Goal: Task Accomplishment & Management: Manage account settings

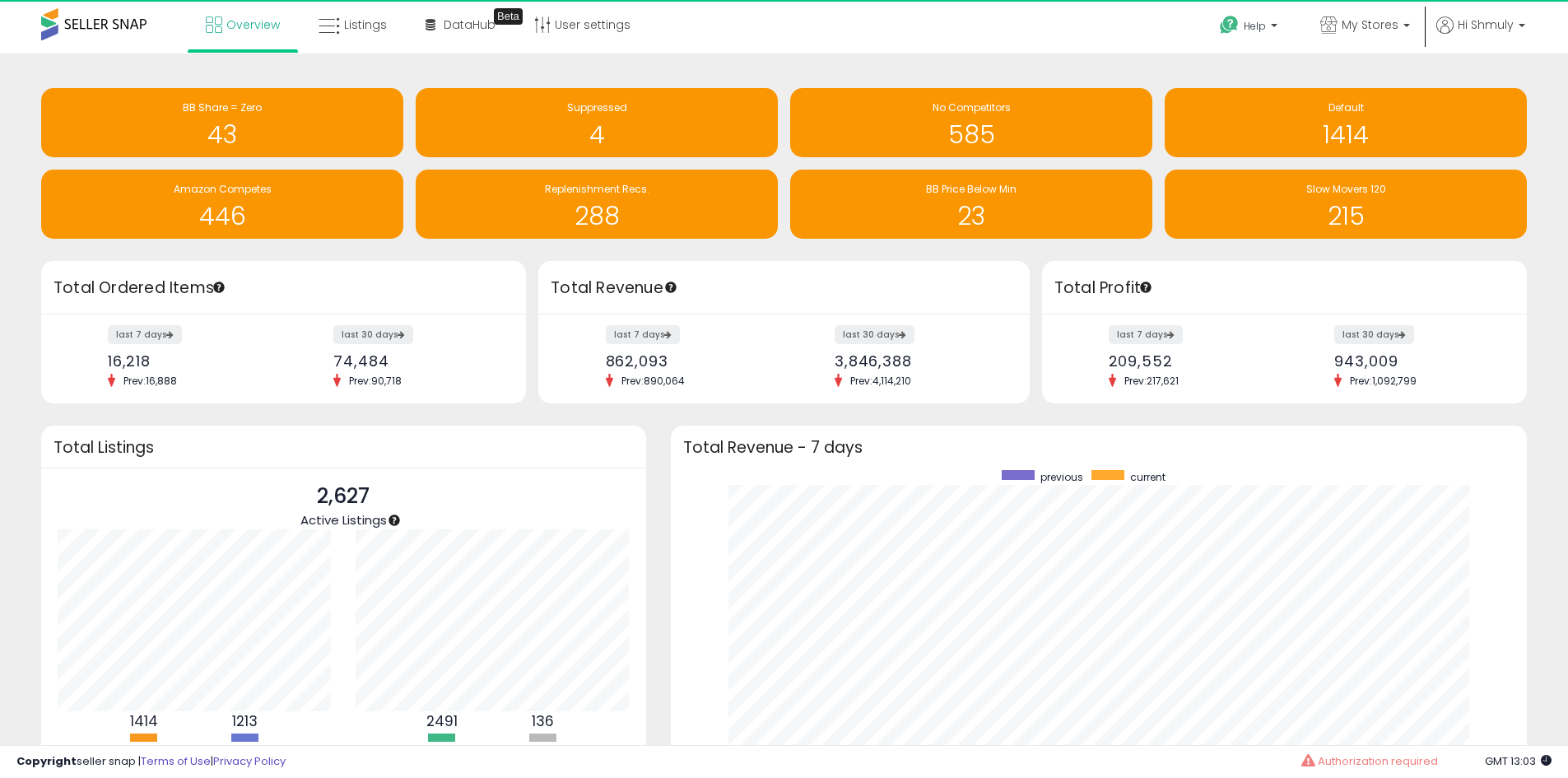
scroll to position [823025, 822484]
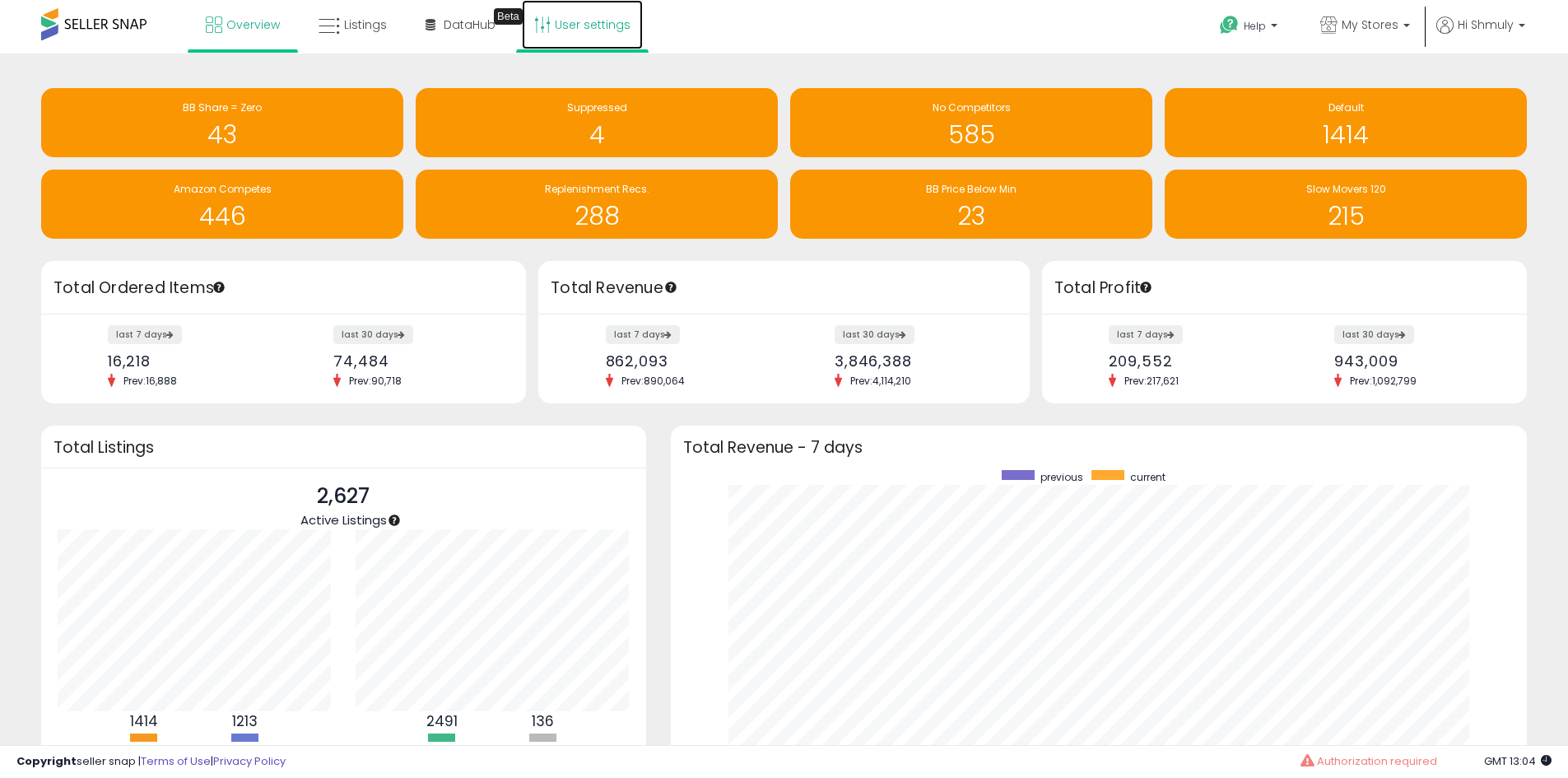
click at [560, 29] on link "User settings" at bounding box center [582, 24] width 121 height 49
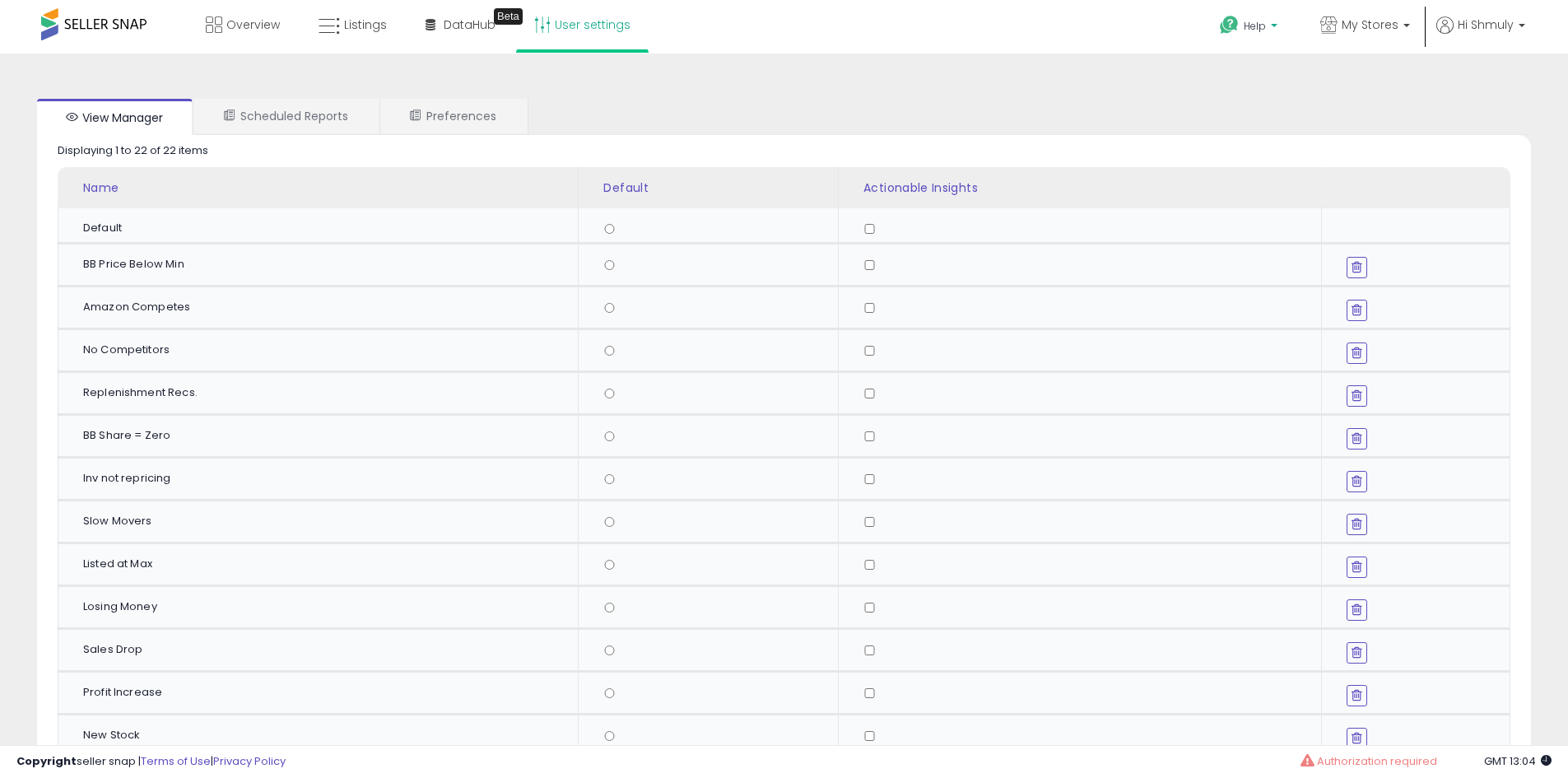
click at [1242, 26] on p "Help" at bounding box center [1250, 28] width 62 height 19
click at [950, 26] on div "Overview Listings Beta" at bounding box center [506, 34] width 1038 height 70
click at [1506, 36] on p "Hi Shmuly" at bounding box center [1481, 27] width 89 height 20
click at [1188, 58] on div "View Manager Scheduled Reports Preferences Retrieving graph data.. Displaying 1…" at bounding box center [784, 694] width 1568 height 1281
click at [225, 28] on link "Overview" at bounding box center [243, 24] width 99 height 49
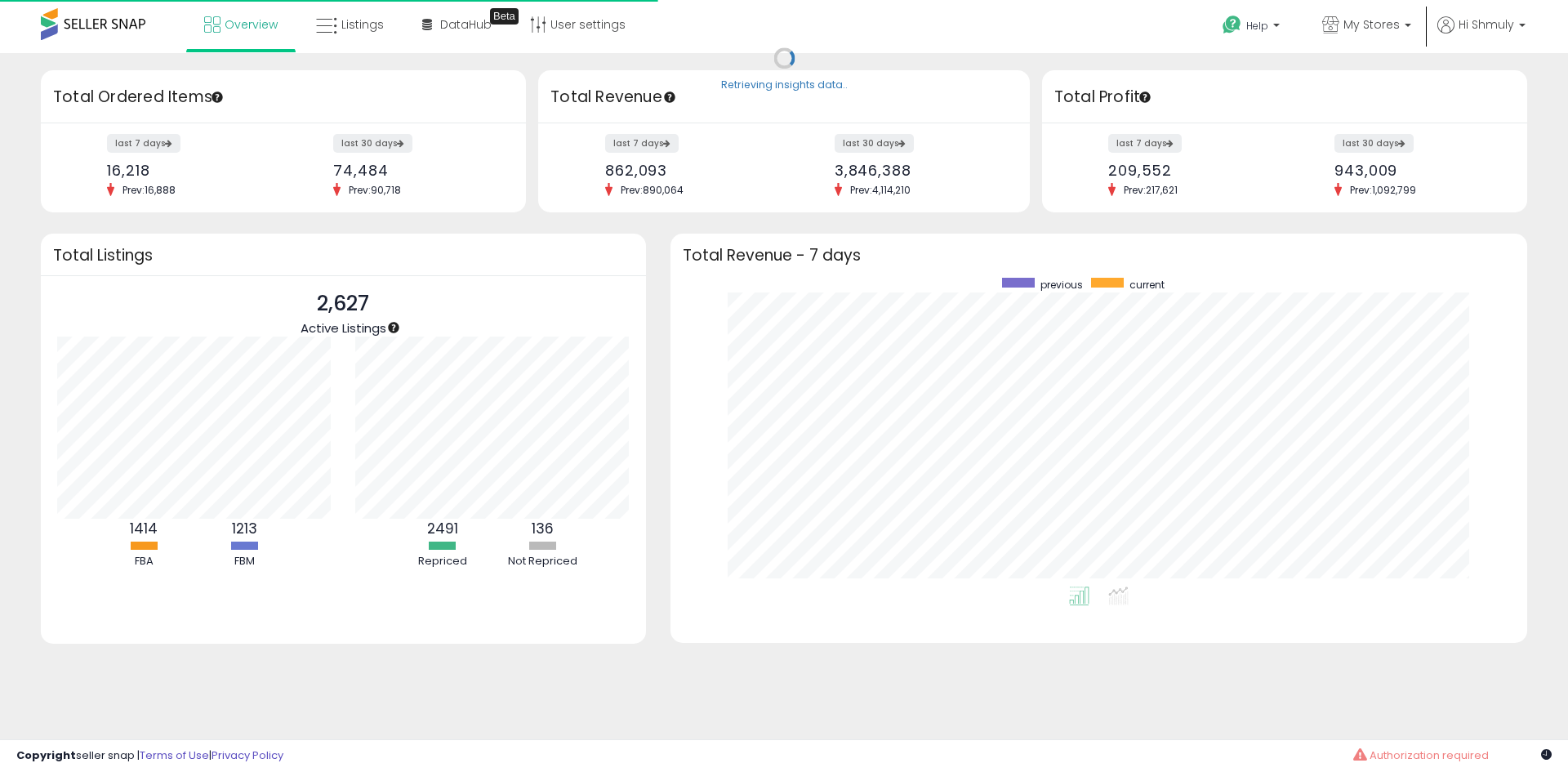
scroll to position [309, 824]
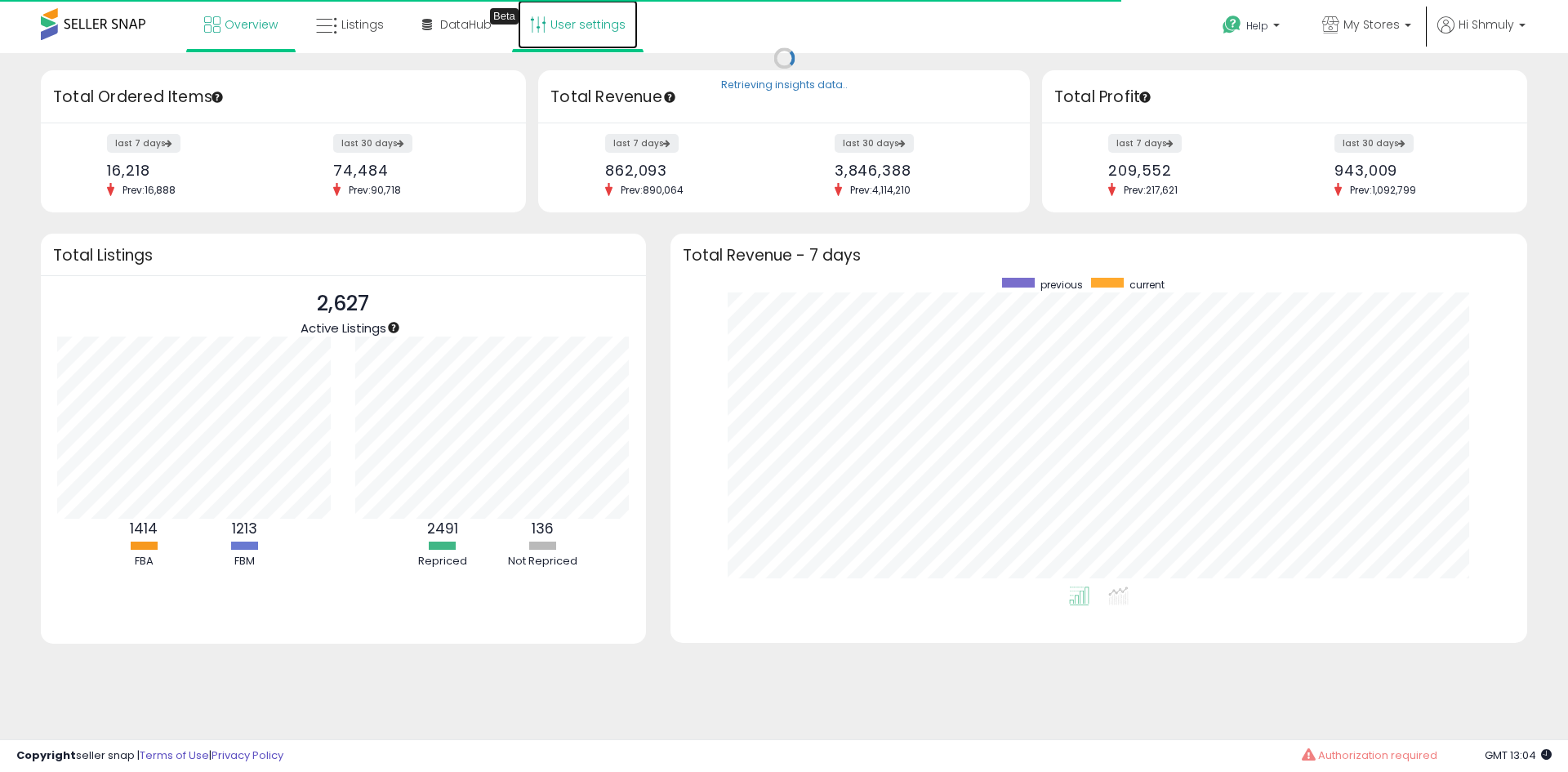
click at [568, 42] on link "User settings" at bounding box center [578, 24] width 120 height 49
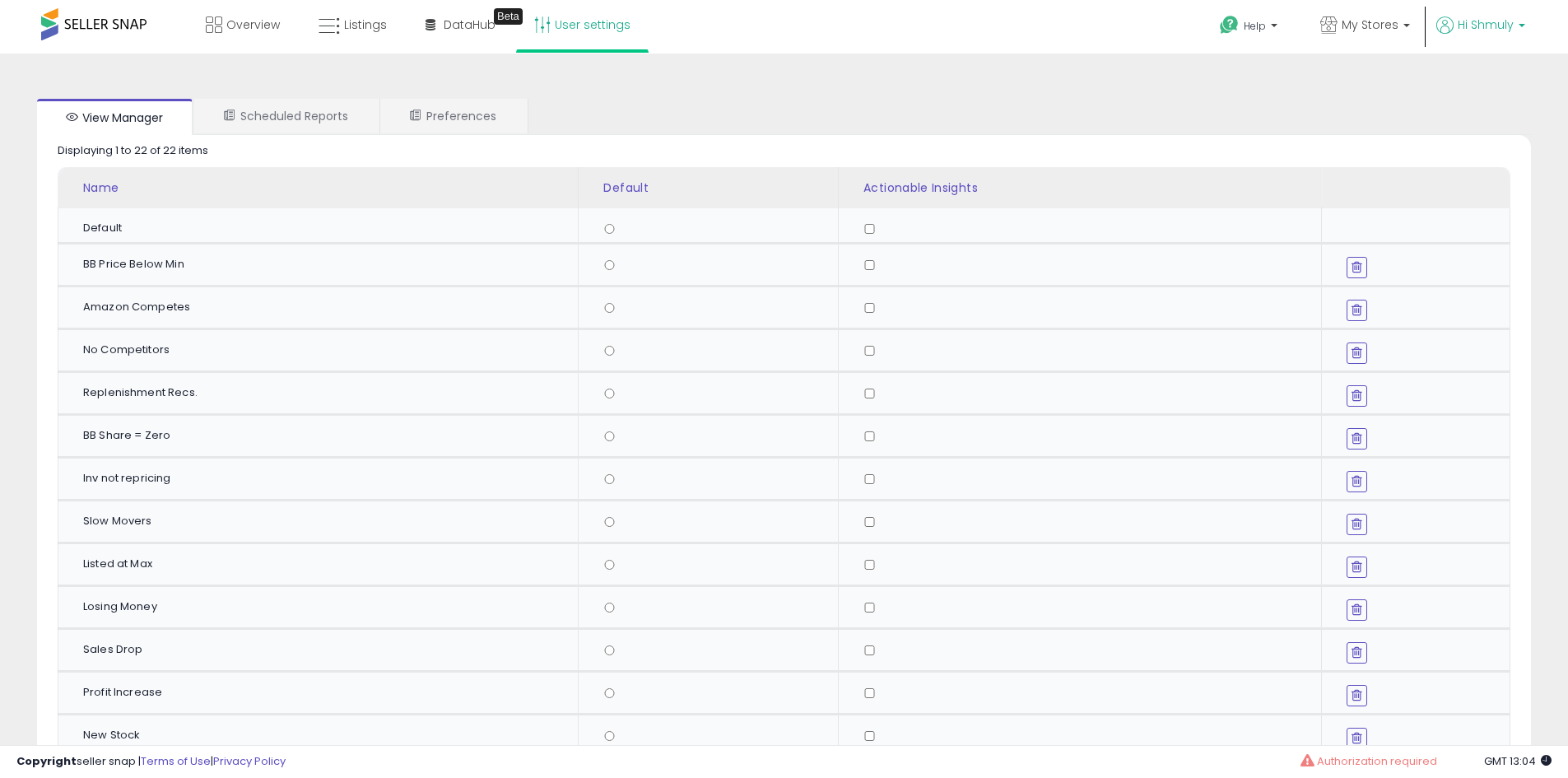
click at [1460, 38] on link "Hi Shmuly" at bounding box center [1481, 35] width 89 height 37
click at [1473, 84] on link "Account" at bounding box center [1487, 87] width 44 height 16
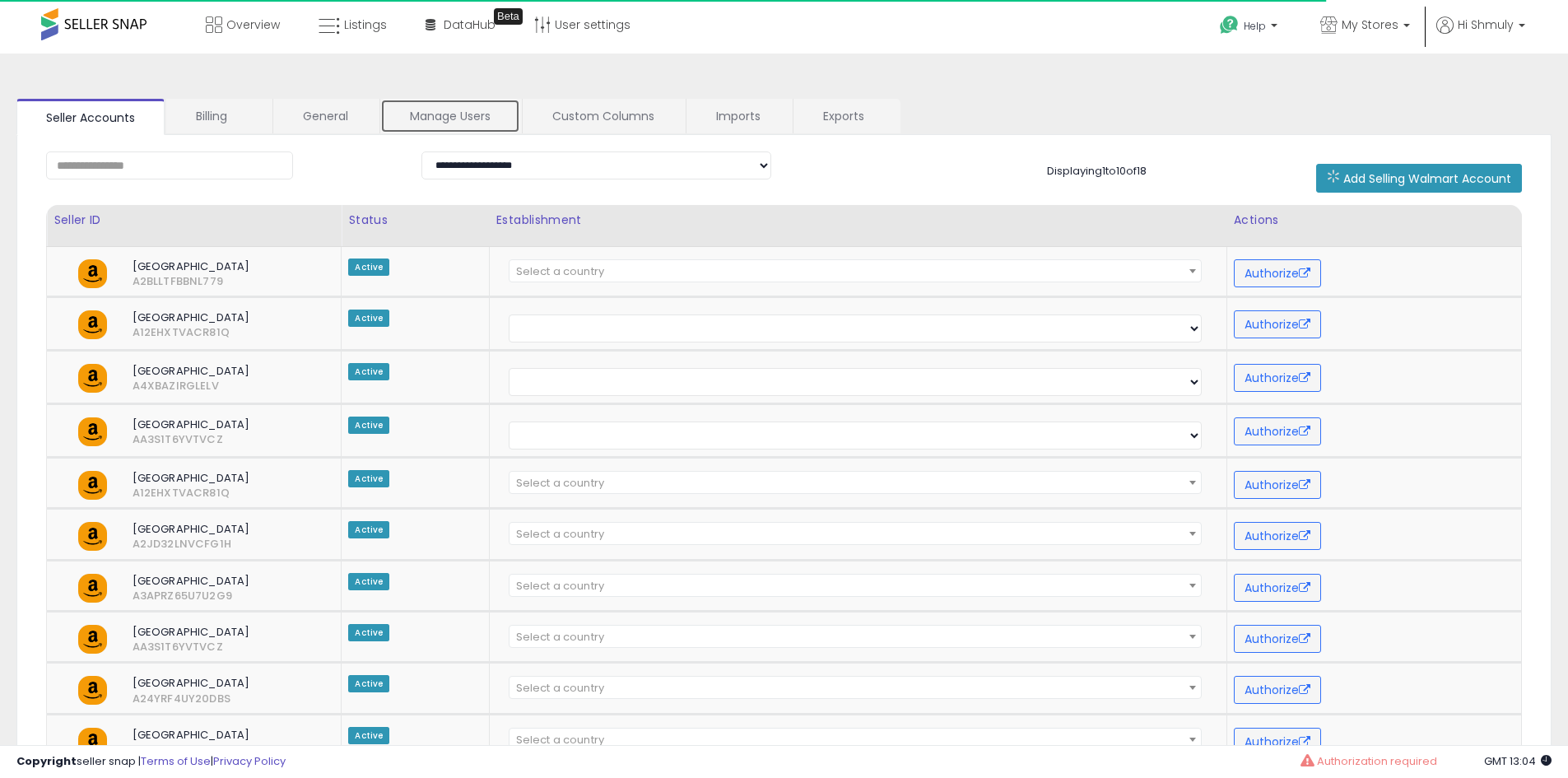
click at [480, 108] on link "Manage Users" at bounding box center [450, 116] width 140 height 34
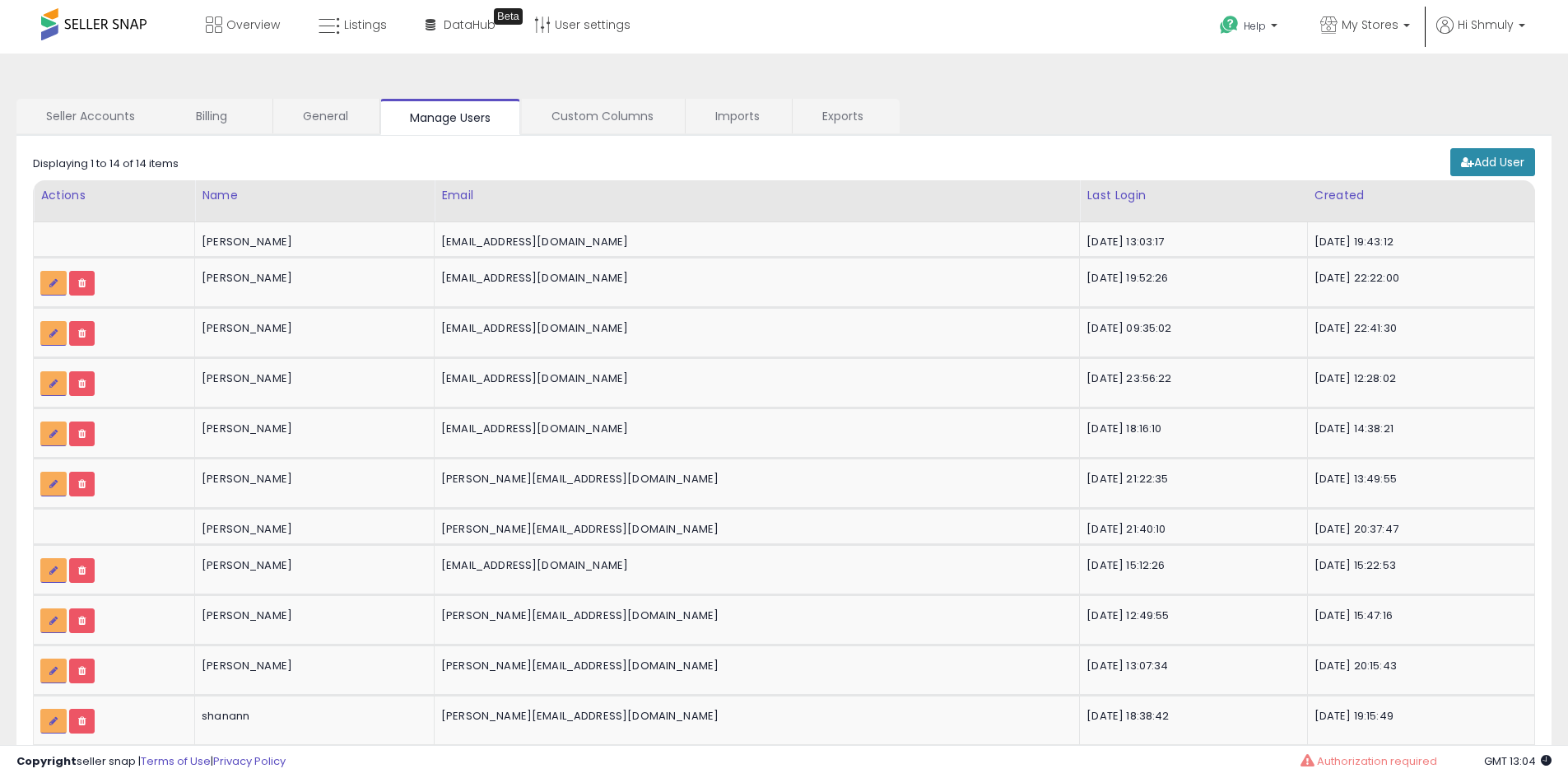
click at [1476, 171] on link "Add User" at bounding box center [1492, 162] width 84 height 28
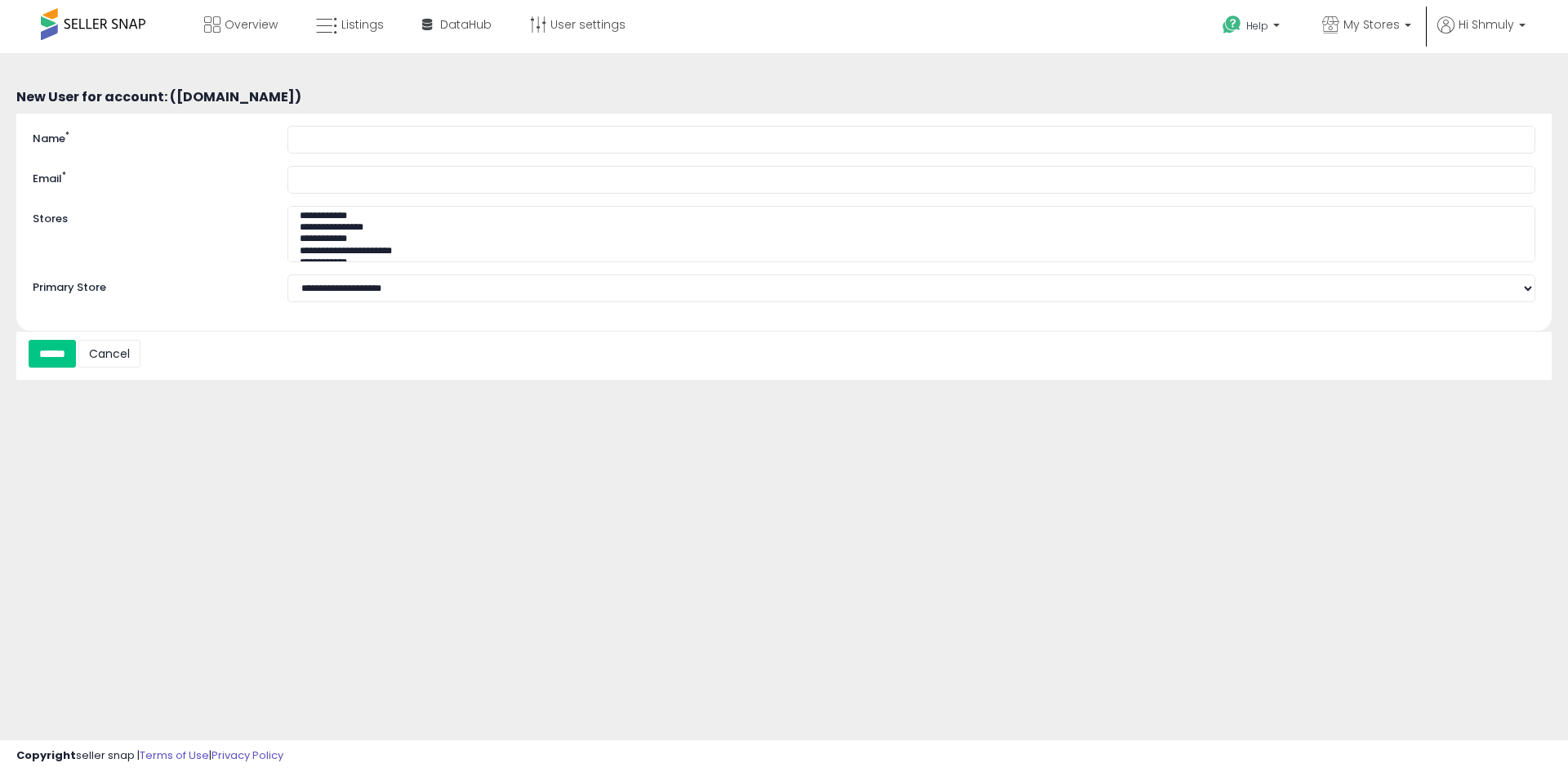
select select
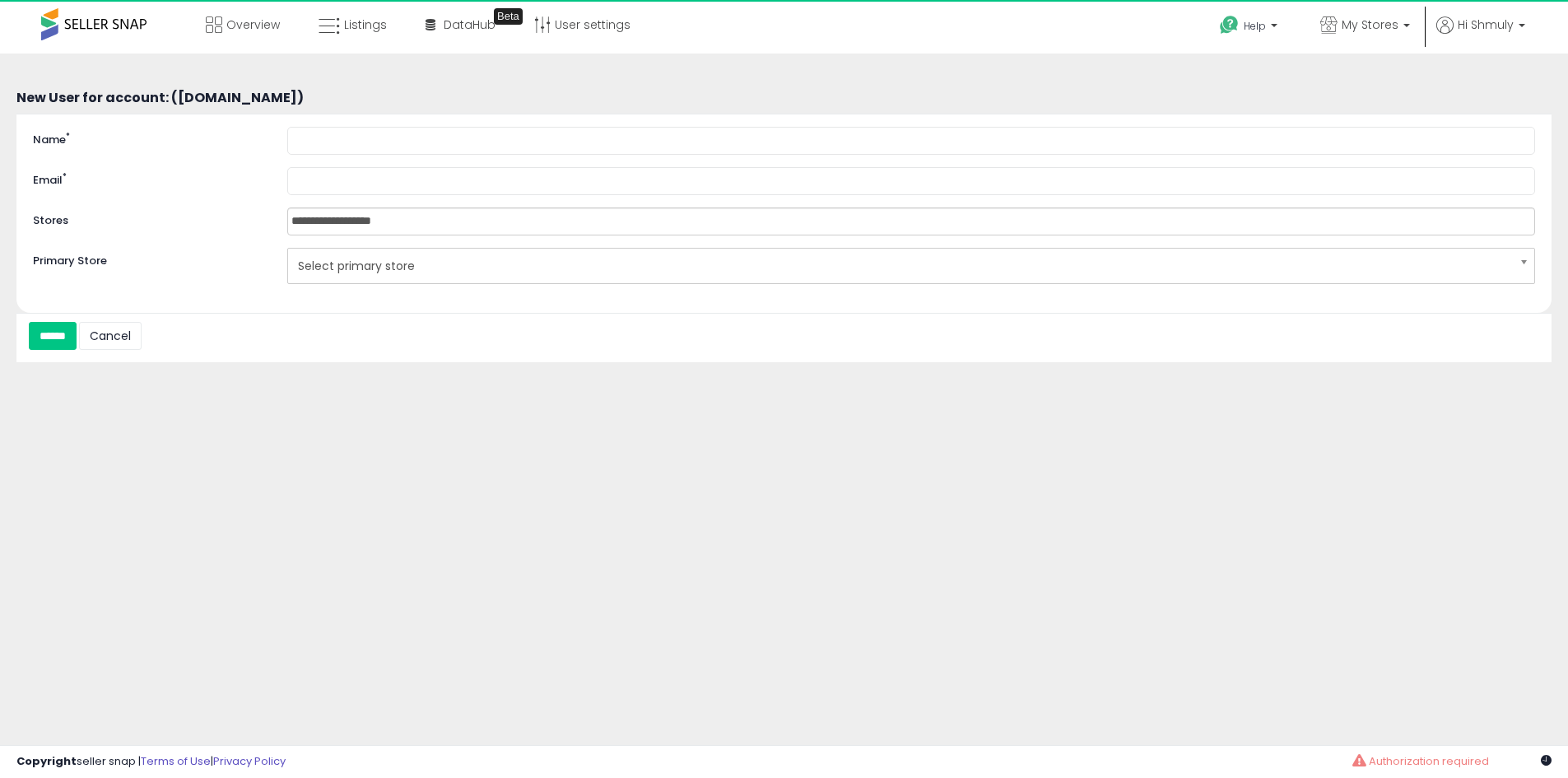
click at [187, 118] on div "**********" at bounding box center [784, 213] width 1536 height 199
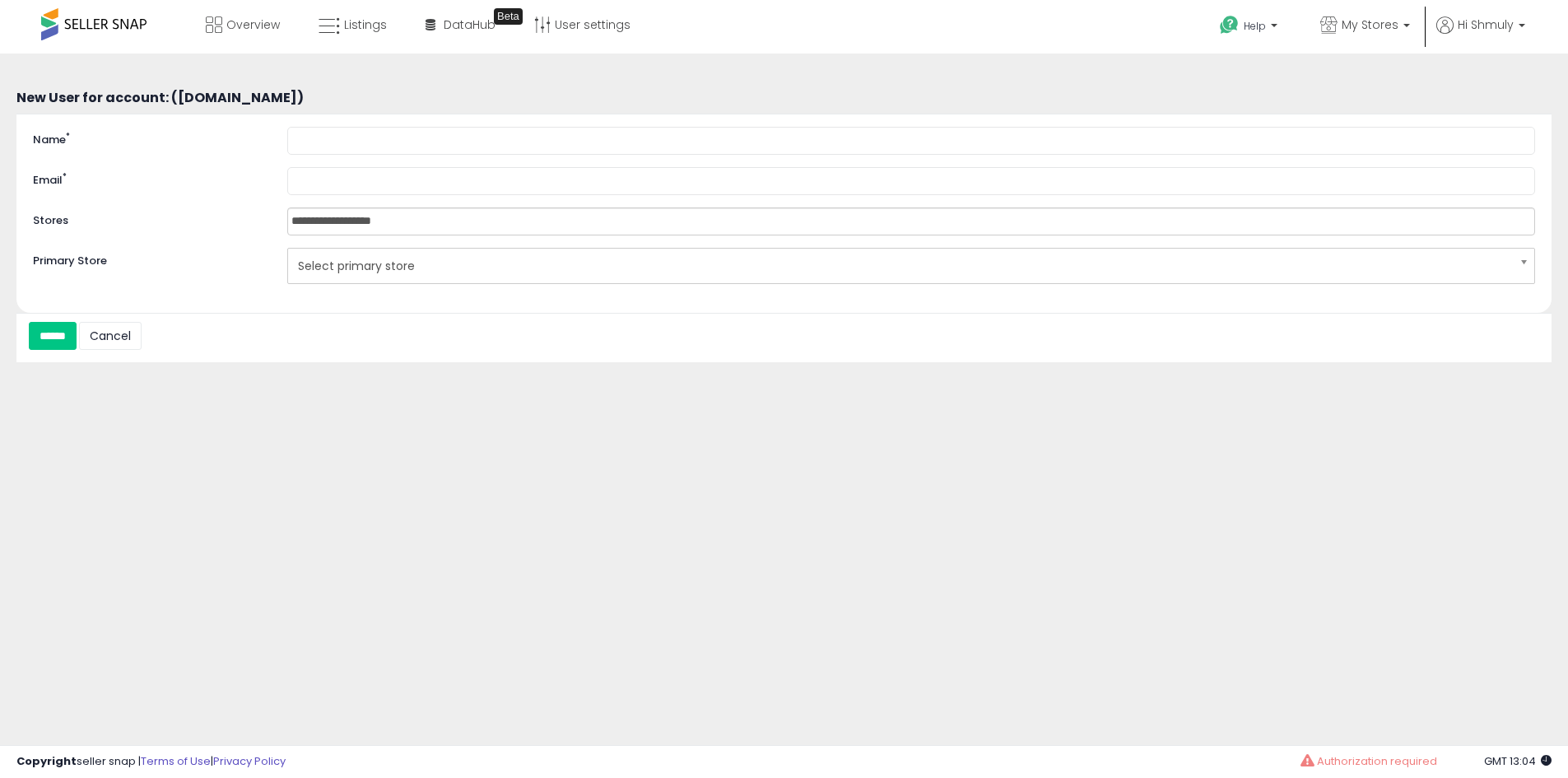
click at [253, 138] on label "Name *" at bounding box center [147, 137] width 254 height 21
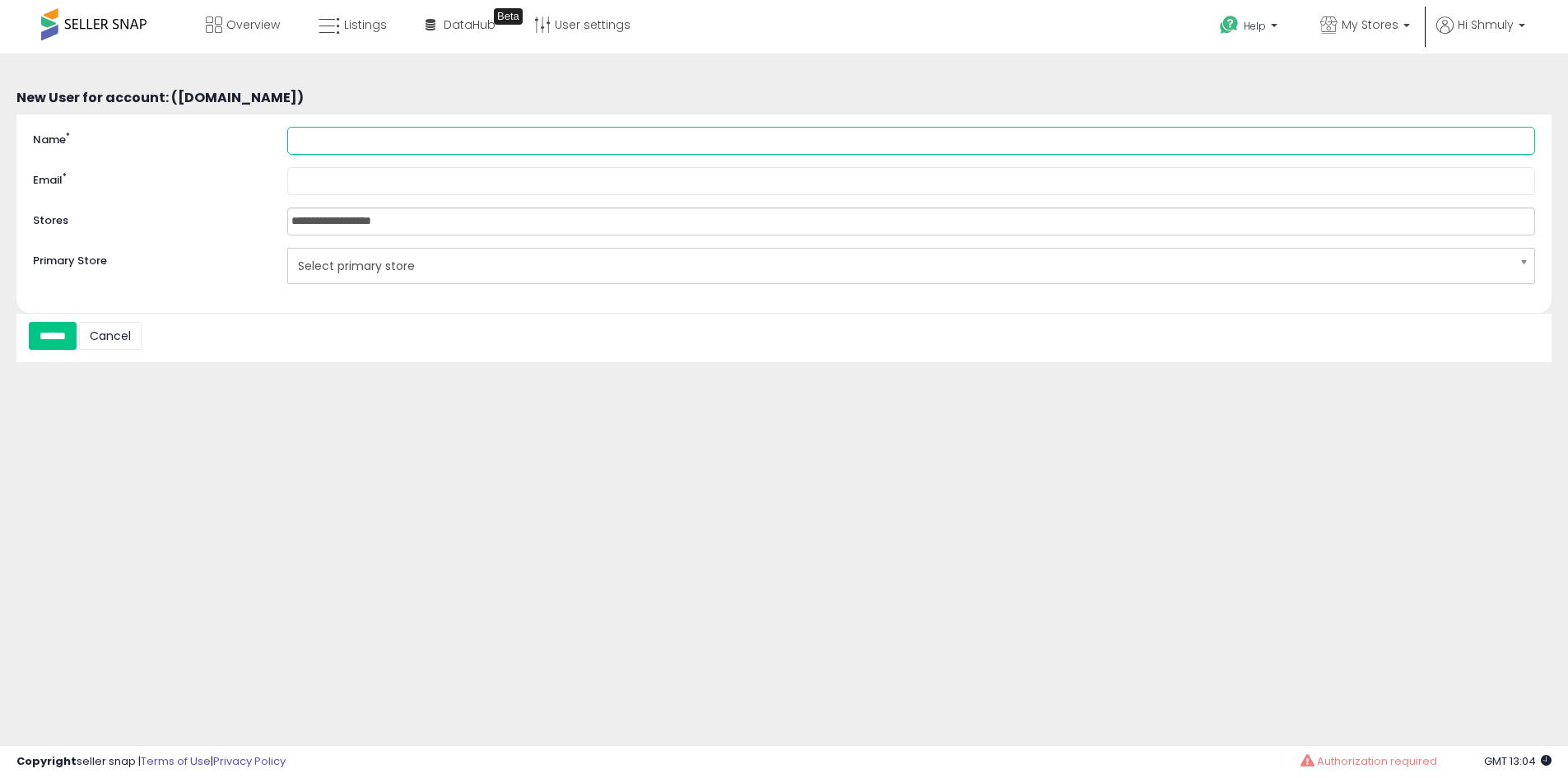
click at [287, 138] on input "Name *" at bounding box center [911, 141] width 1248 height 28
click at [350, 147] on input "Name *" at bounding box center [911, 141] width 1248 height 28
type input "**********"
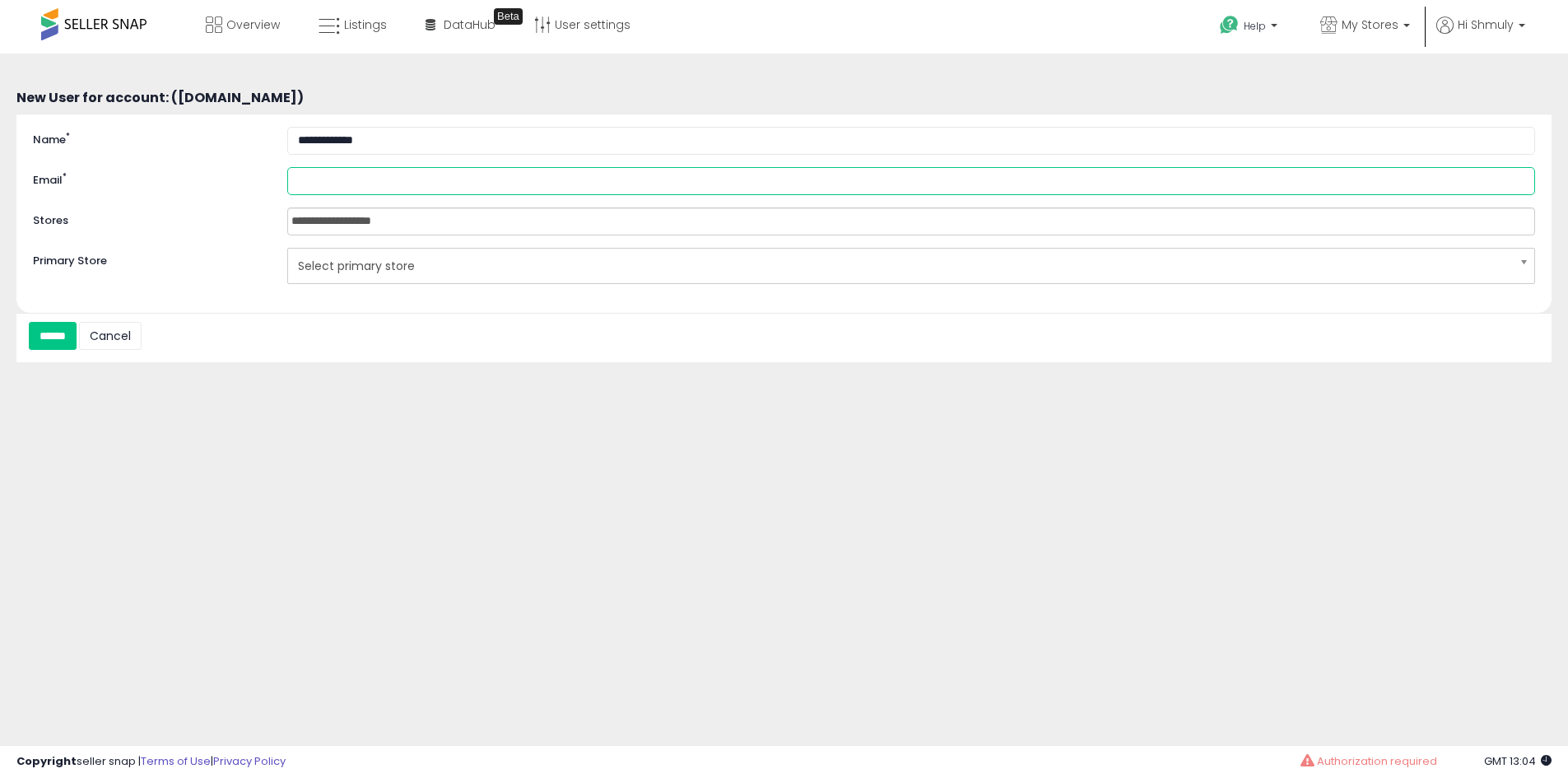
click at [355, 175] on input "Email *" at bounding box center [911, 181] width 1248 height 28
type input "**********"
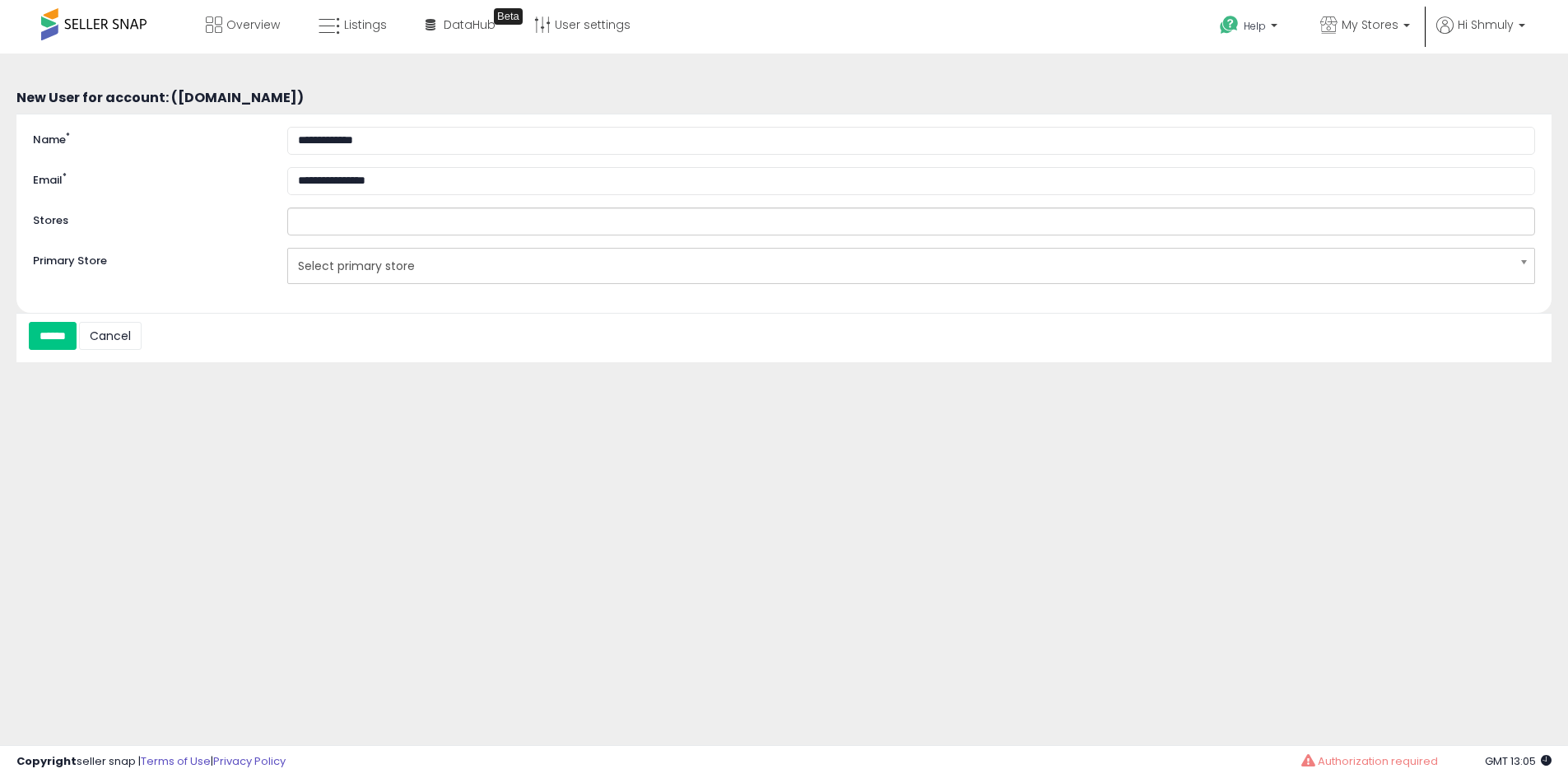
click at [356, 210] on input "text" at bounding box center [362, 222] width 147 height 26
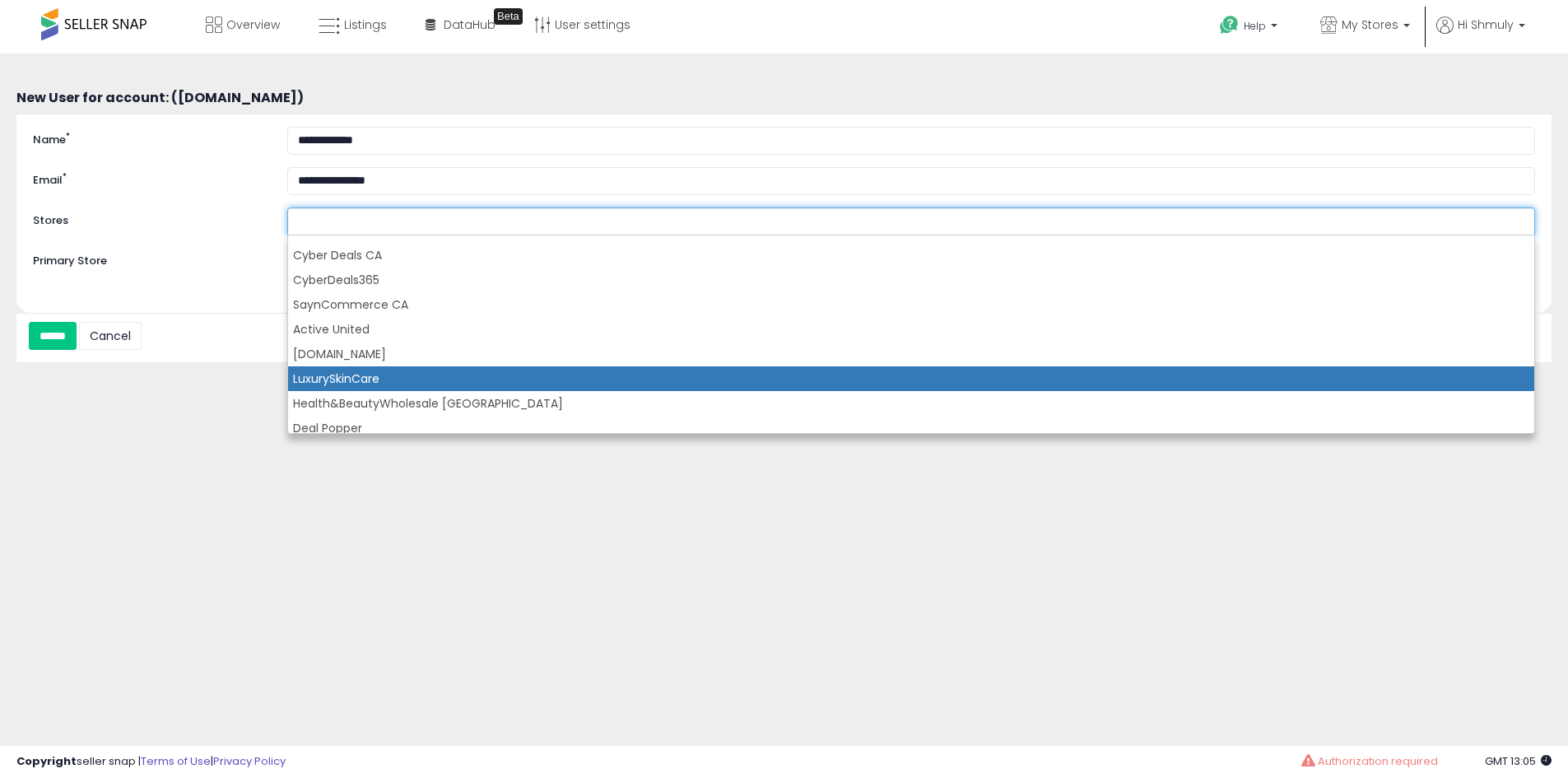
scroll to position [247, 0]
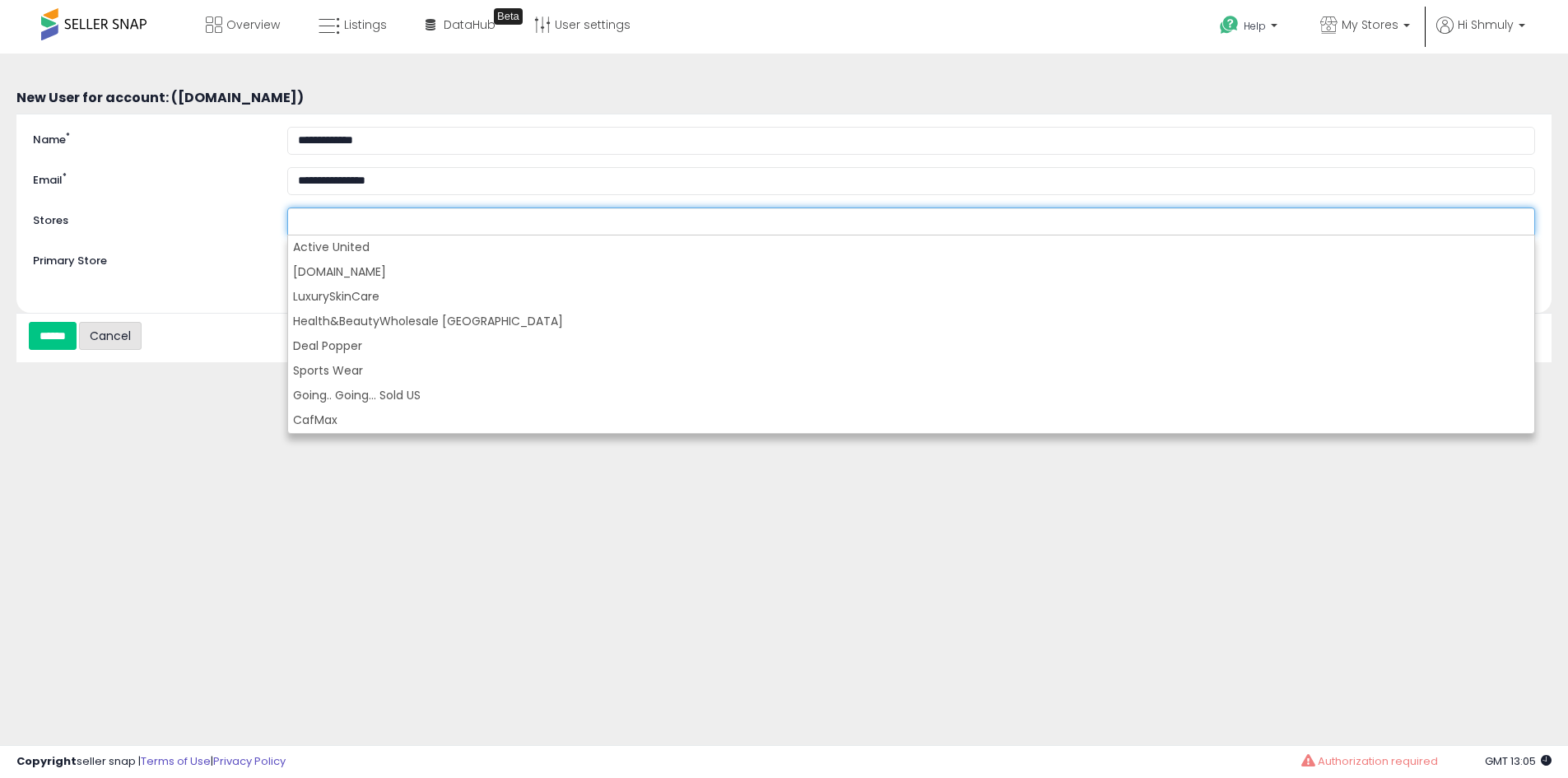
type input "**********"
click at [128, 325] on link "Cancel" at bounding box center [109, 336] width 62 height 28
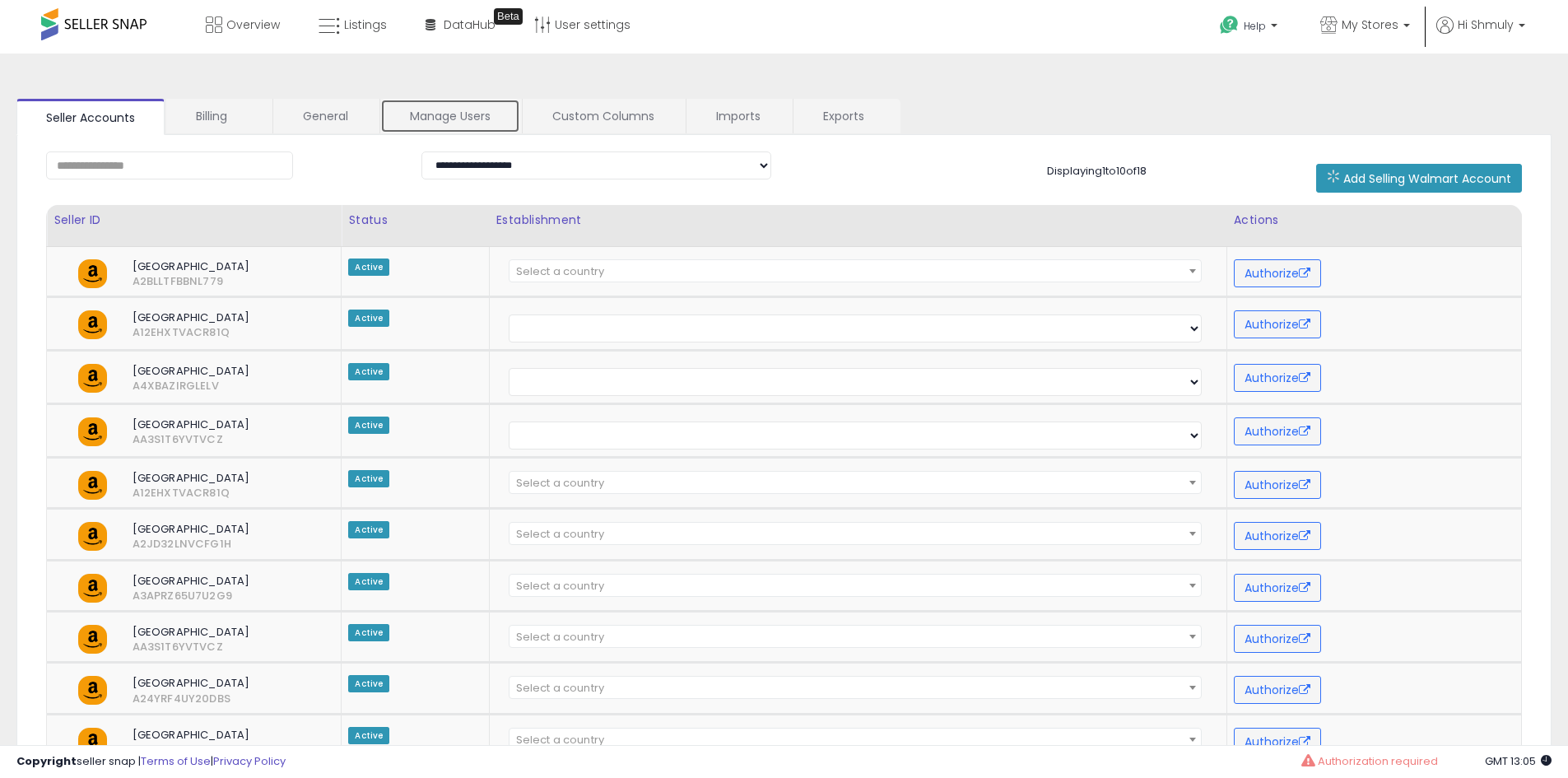
click at [458, 121] on link "Manage Users" at bounding box center [450, 116] width 140 height 34
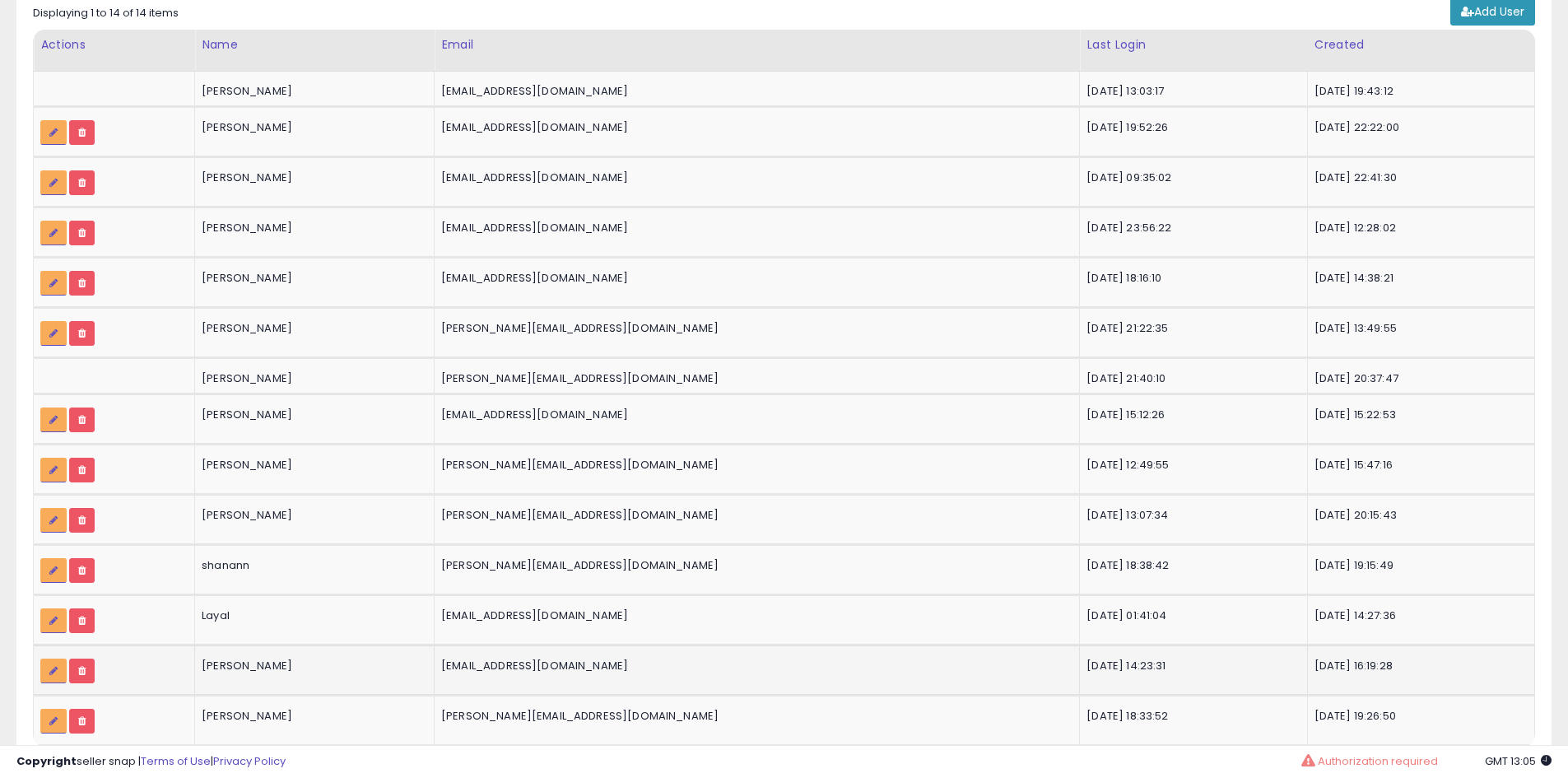
scroll to position [238, 0]
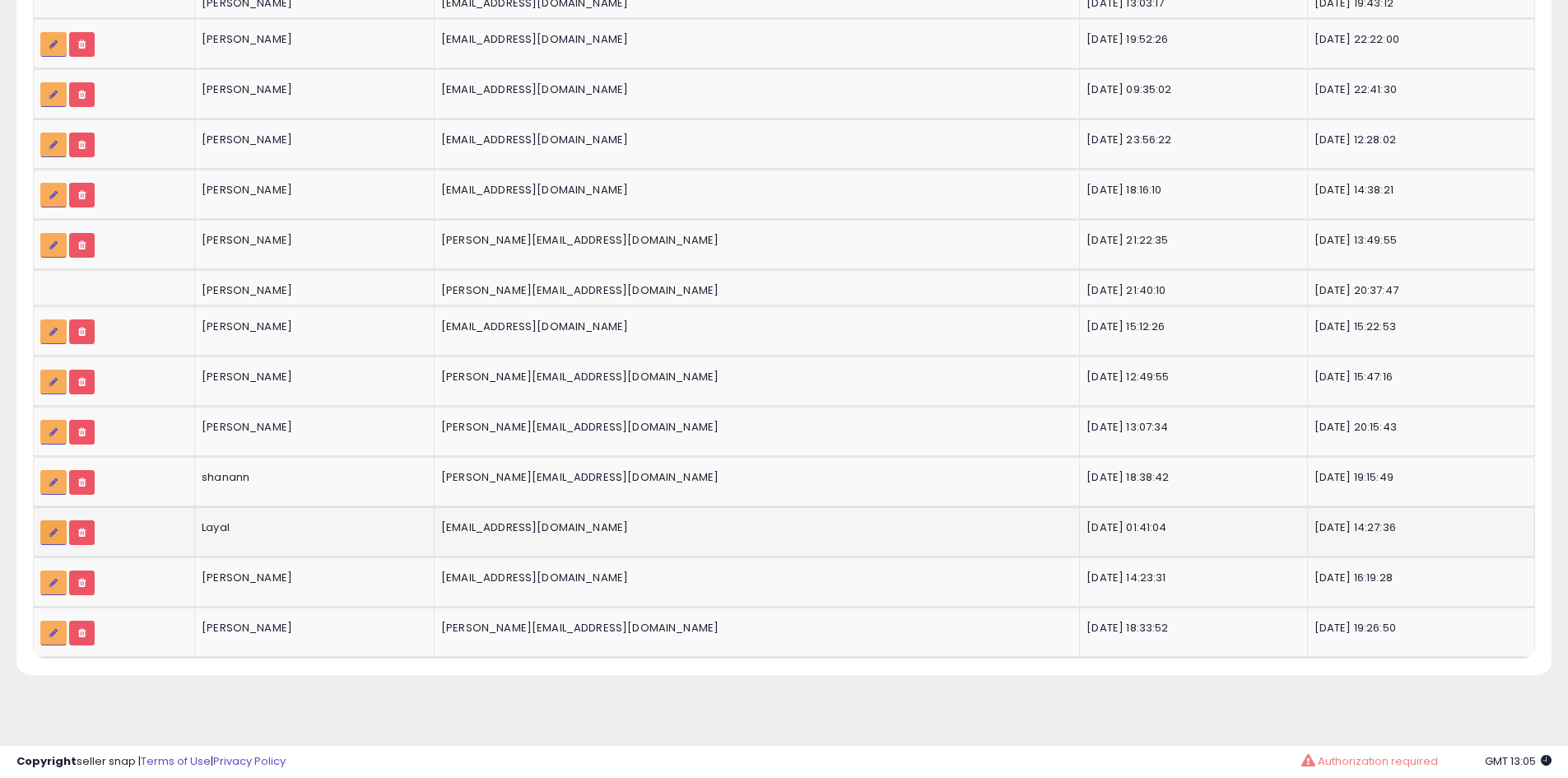
click at [54, 532] on icon at bounding box center [53, 532] width 8 height 10
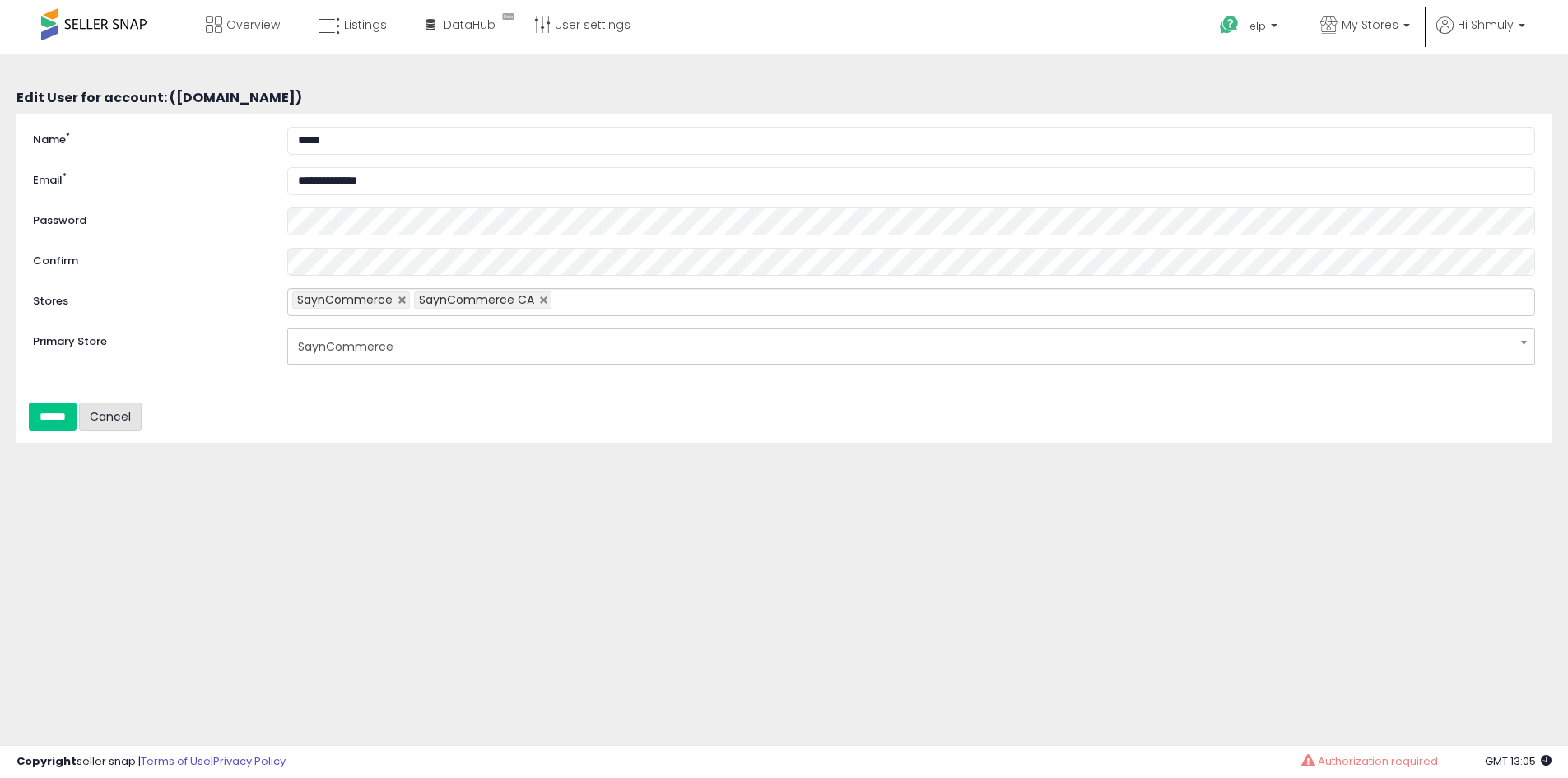
click at [141, 410] on link "Cancel" at bounding box center [109, 416] width 62 height 28
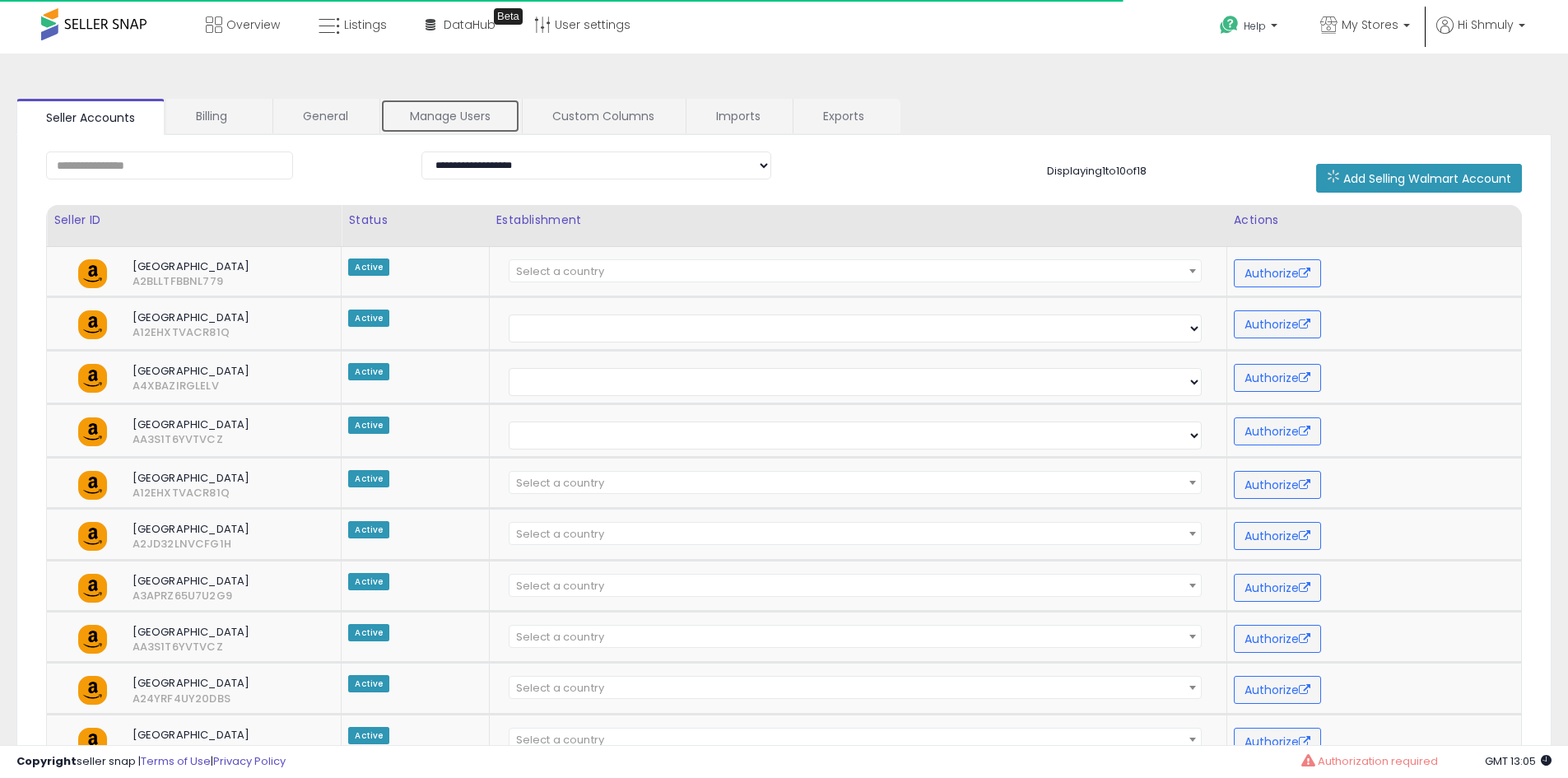
click at [435, 126] on link "Manage Users" at bounding box center [450, 116] width 140 height 34
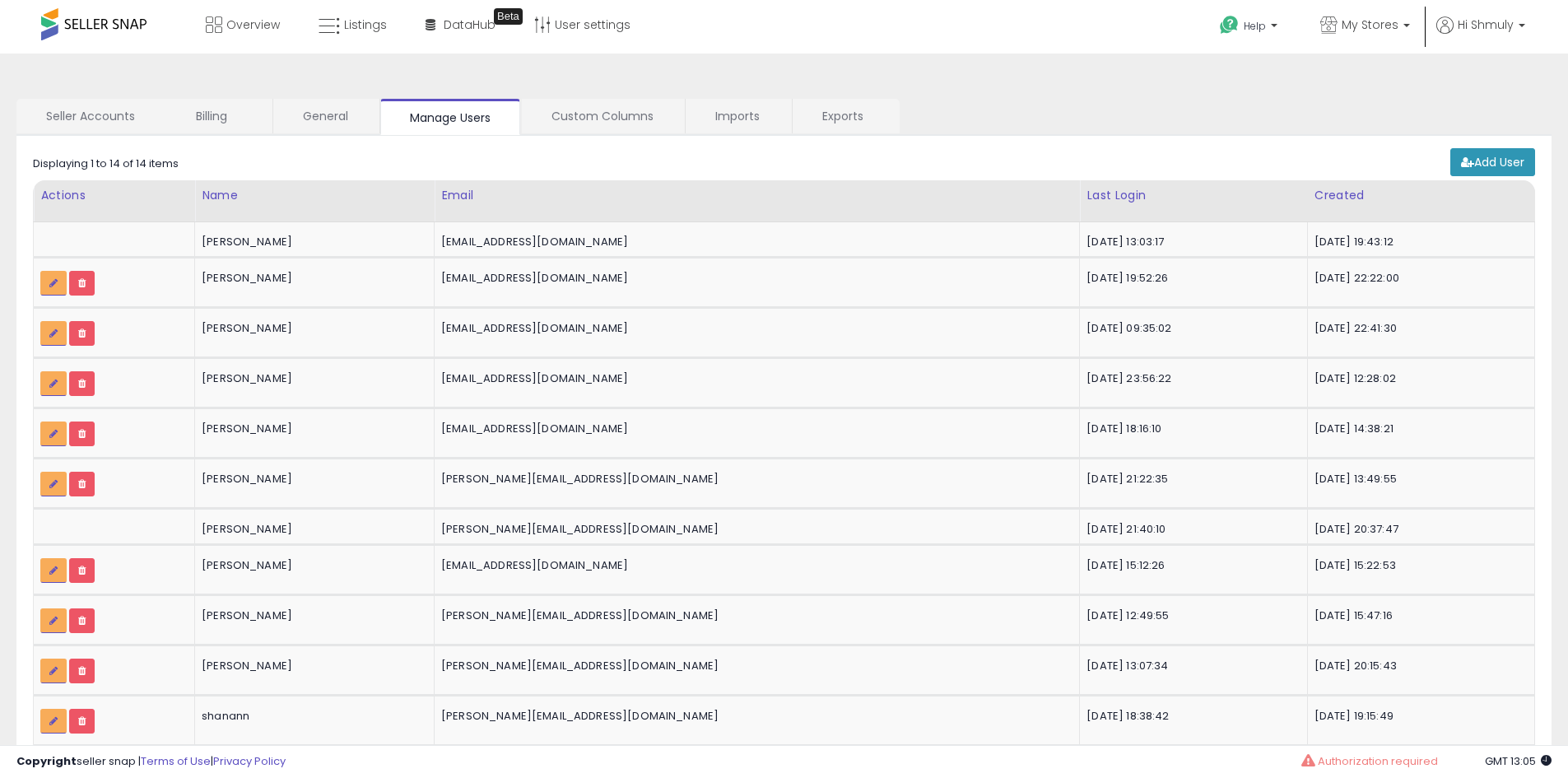
click at [1491, 179] on div "Add User" at bounding box center [1492, 164] width 84 height 32
click at [1485, 169] on link "Add User" at bounding box center [1492, 162] width 84 height 28
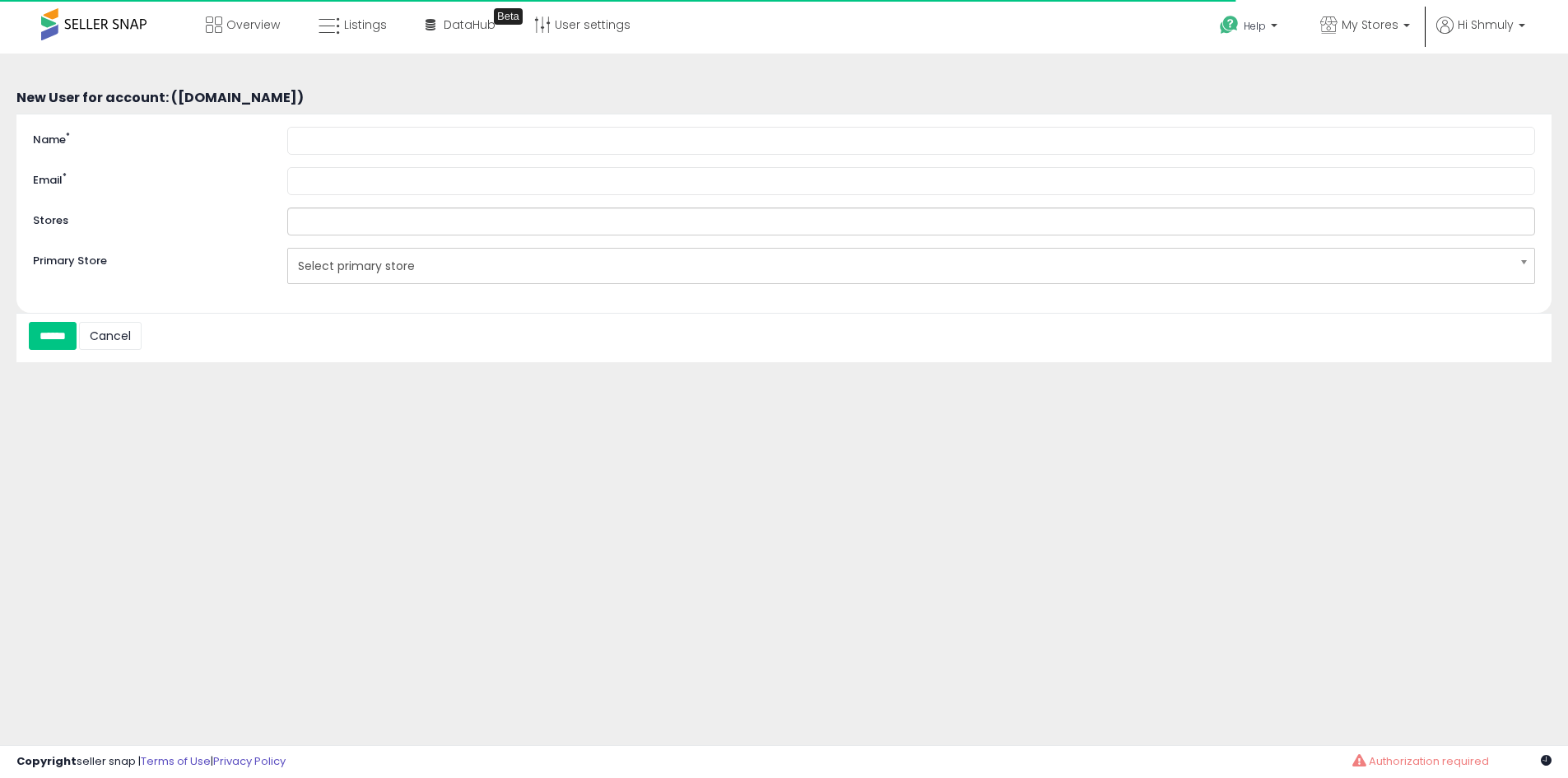
click at [371, 215] on input "text" at bounding box center [362, 222] width 147 height 26
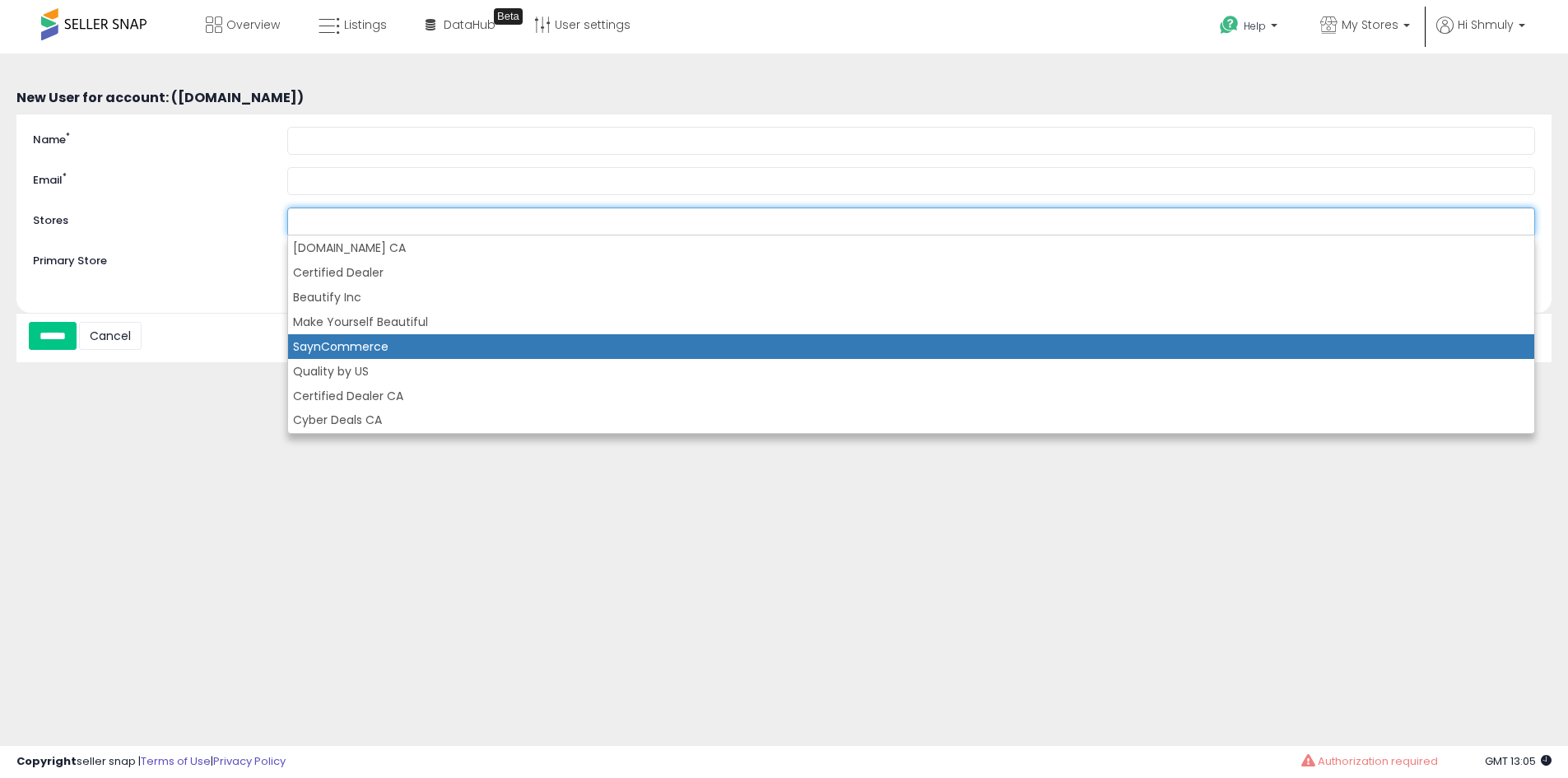
drag, startPoint x: 363, startPoint y: 350, endPoint x: 363, endPoint y: 338, distance: 12.0
click at [363, 351] on li "SaynCommerce" at bounding box center [911, 346] width 1246 height 25
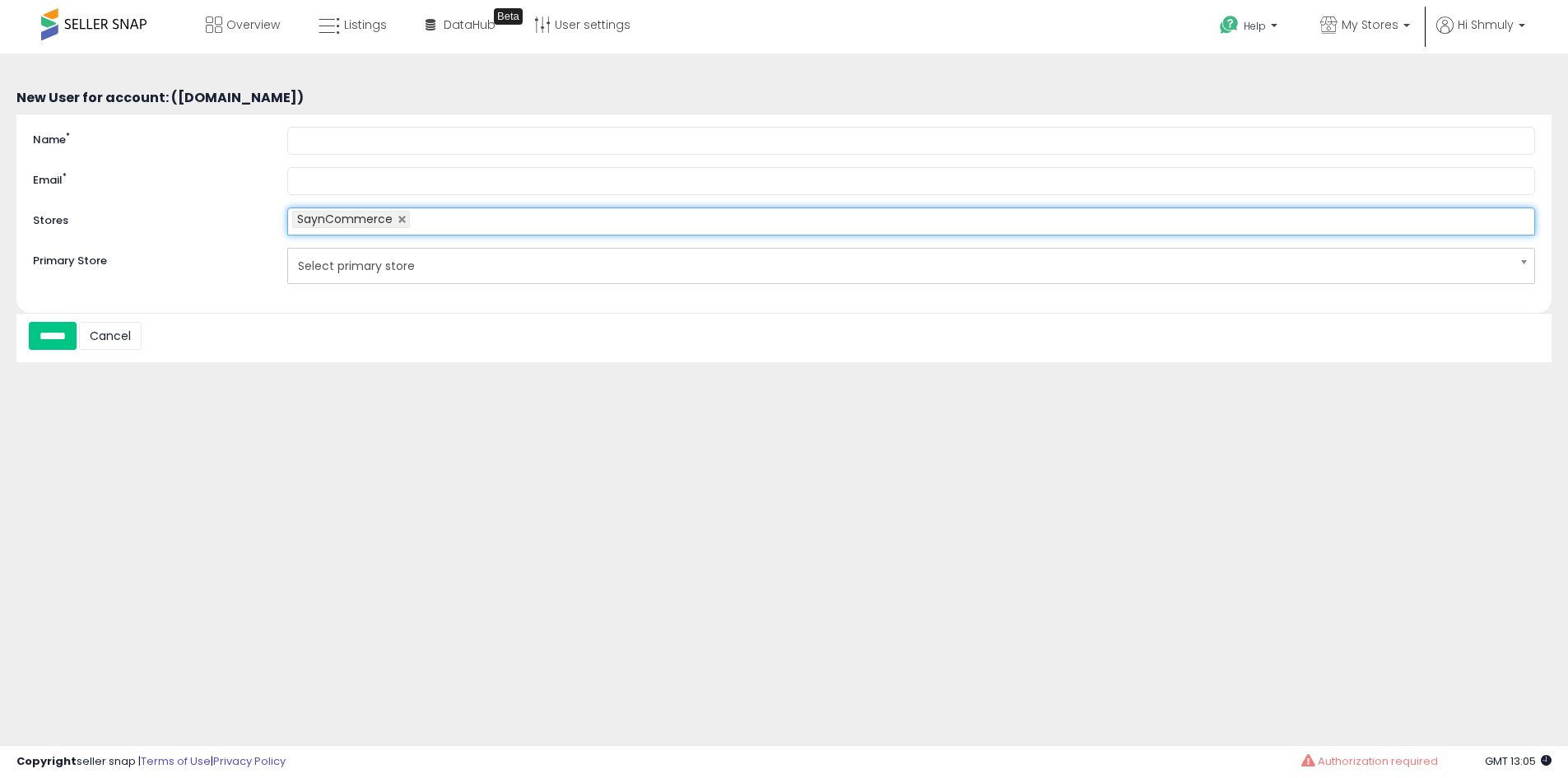
click at [436, 231] on input "text" at bounding box center [423, 222] width 27 height 26
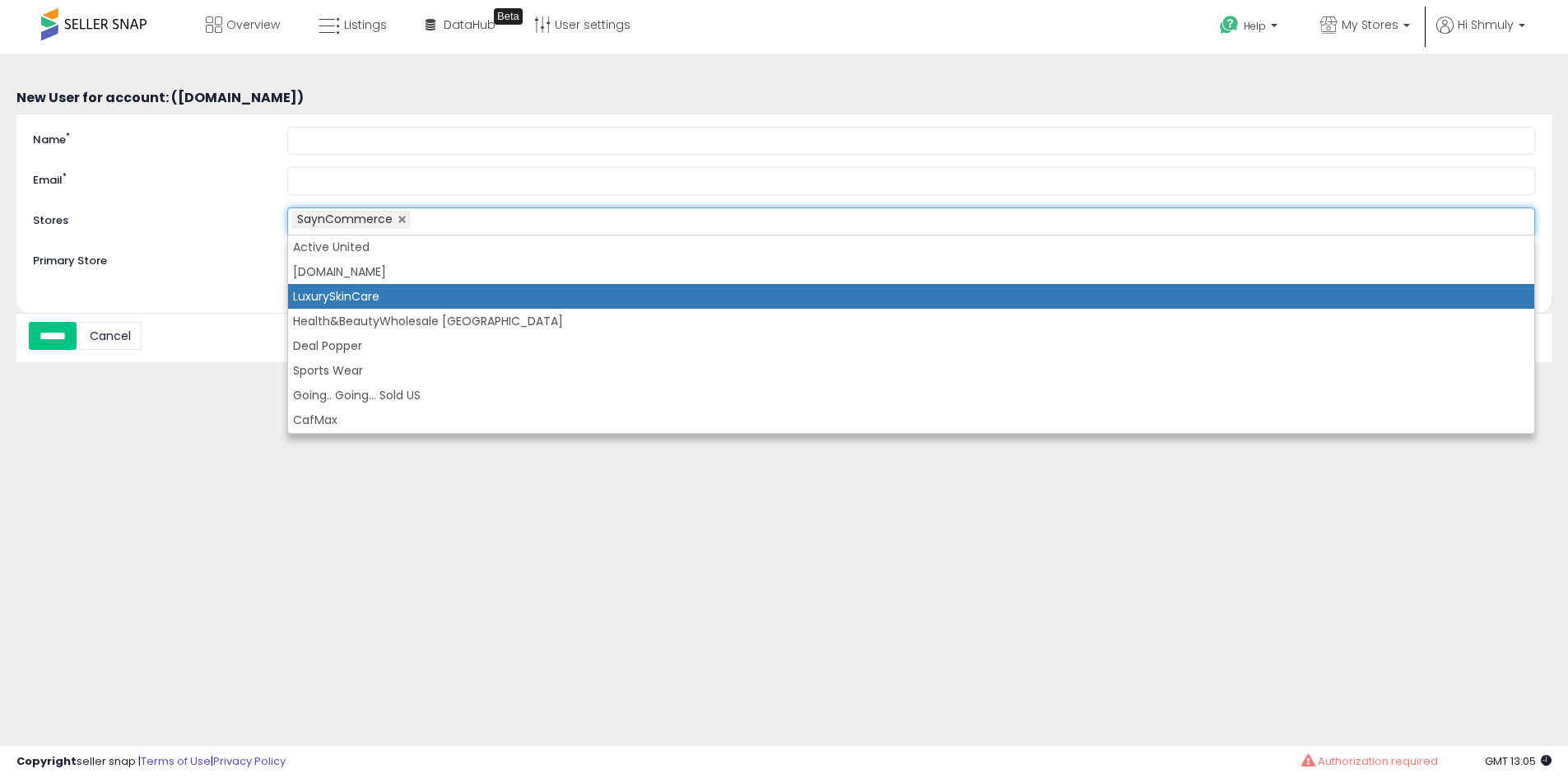
scroll to position [140, 0]
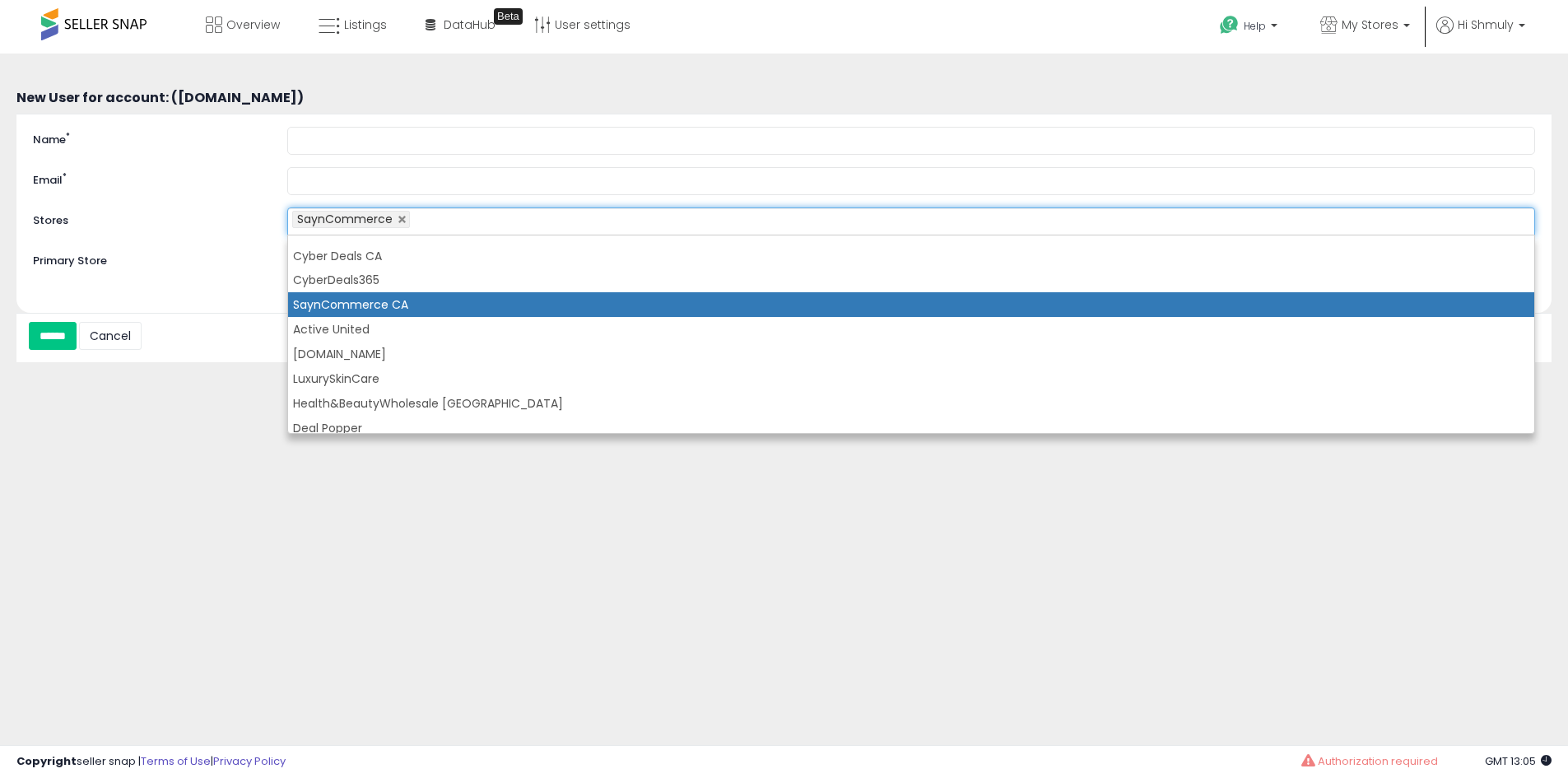
click at [389, 299] on li "SaynCommerce CA" at bounding box center [911, 304] width 1246 height 25
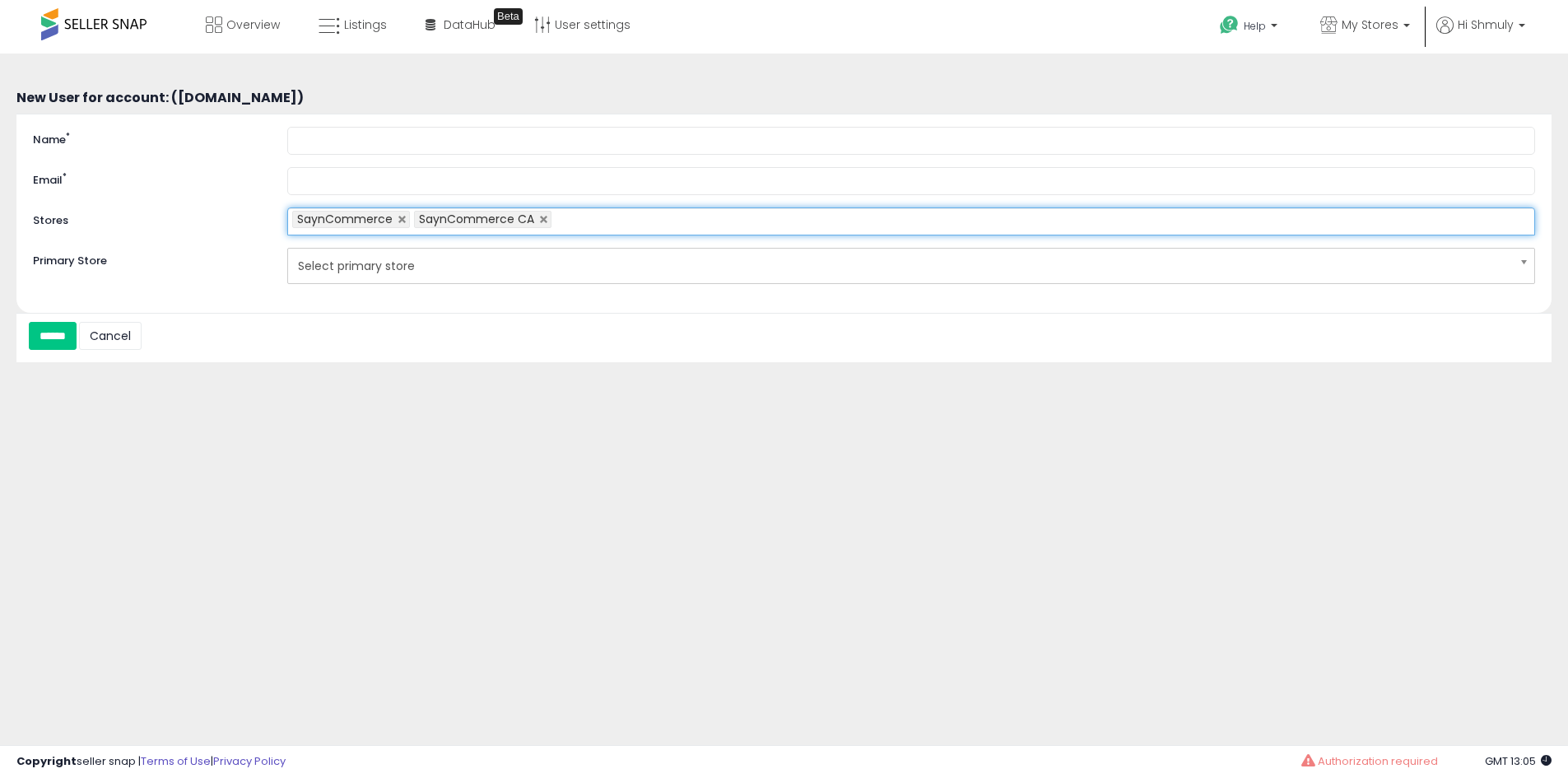
click at [419, 264] on span "Select primary store" at bounding box center [900, 266] width 1205 height 28
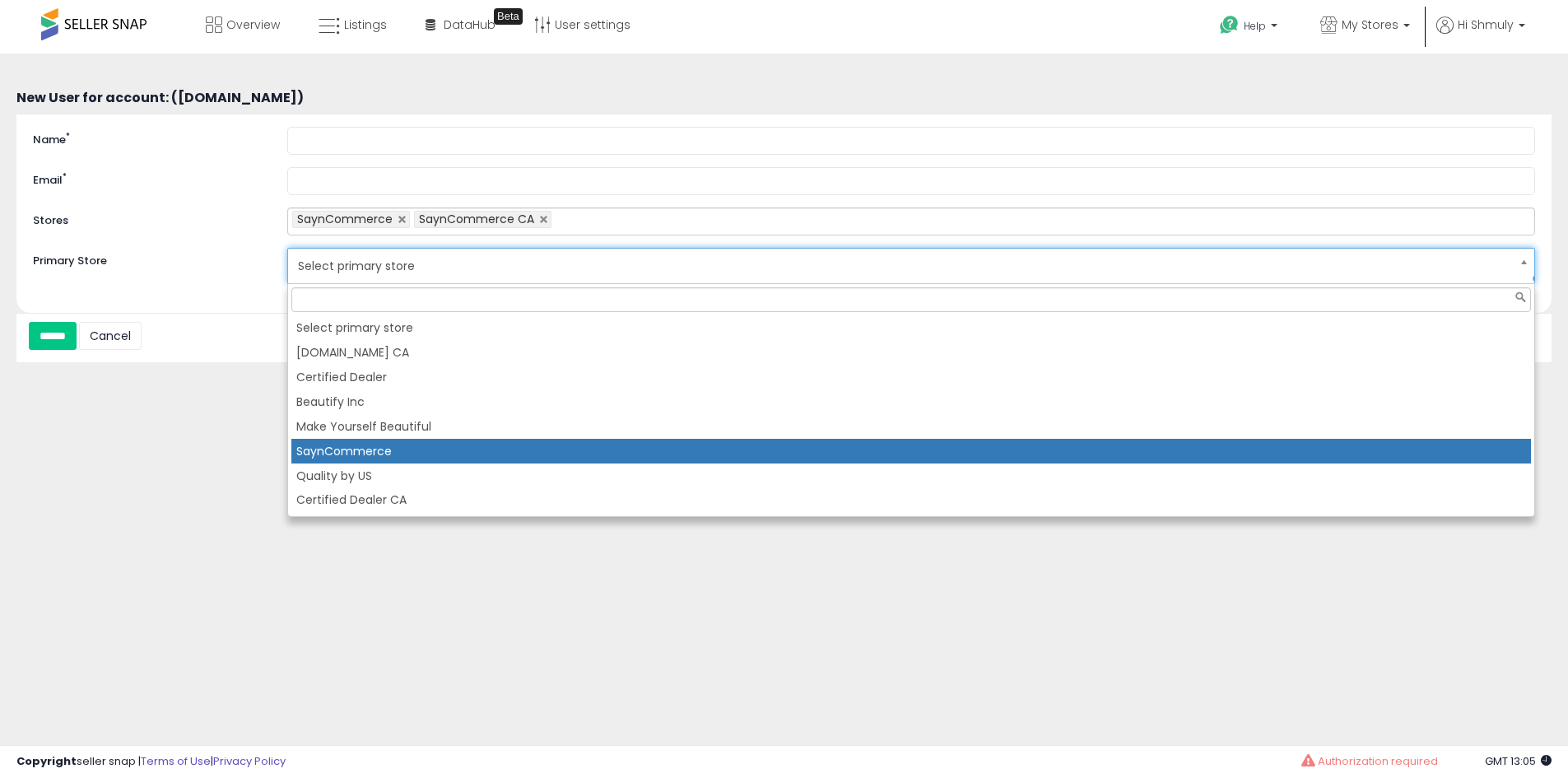
click at [392, 444] on li "SaynCommerce" at bounding box center [911, 451] width 1240 height 25
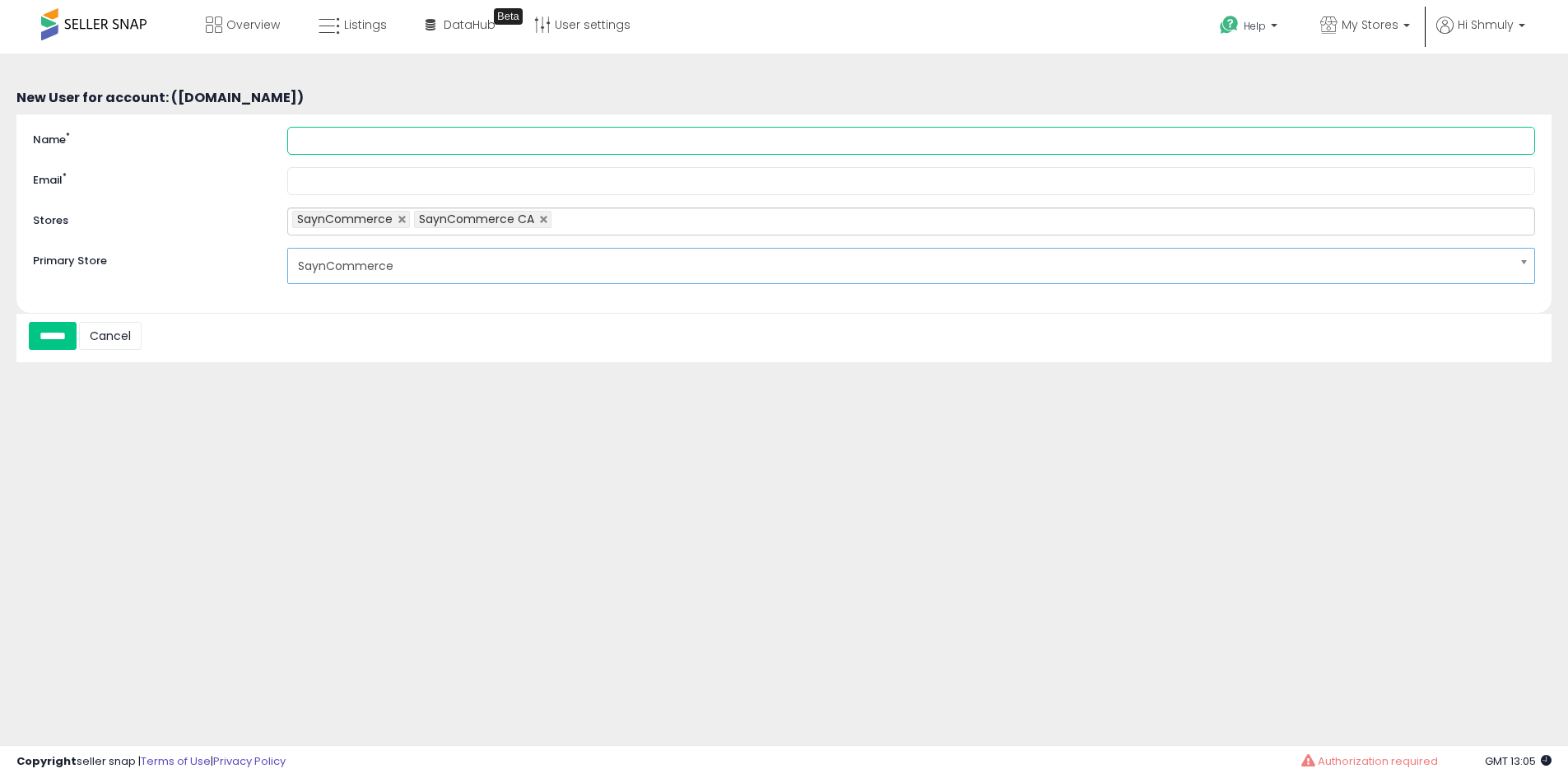
click at [317, 134] on input "Name *" at bounding box center [911, 141] width 1248 height 28
type input "**********"
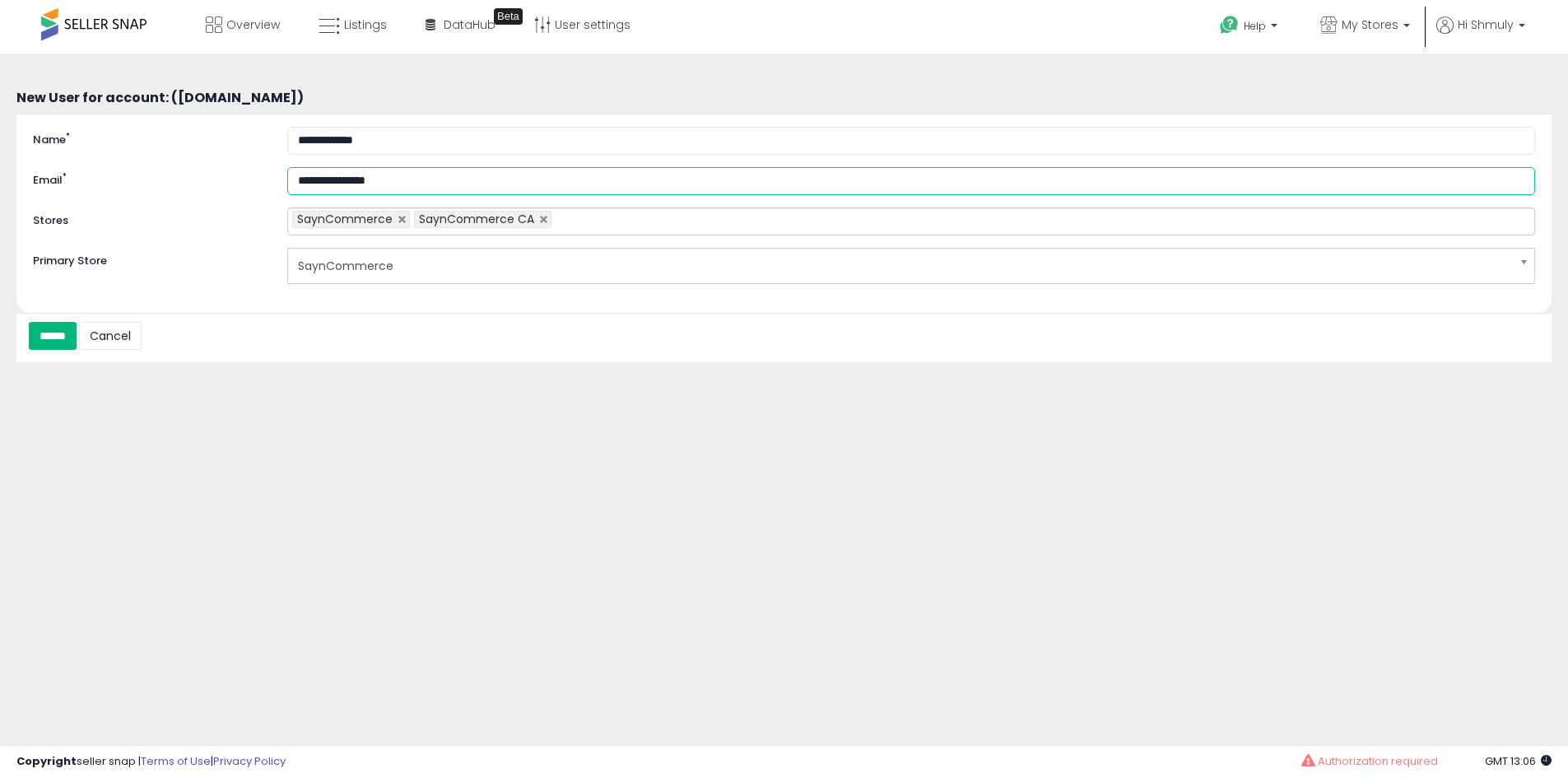
type input "**********"
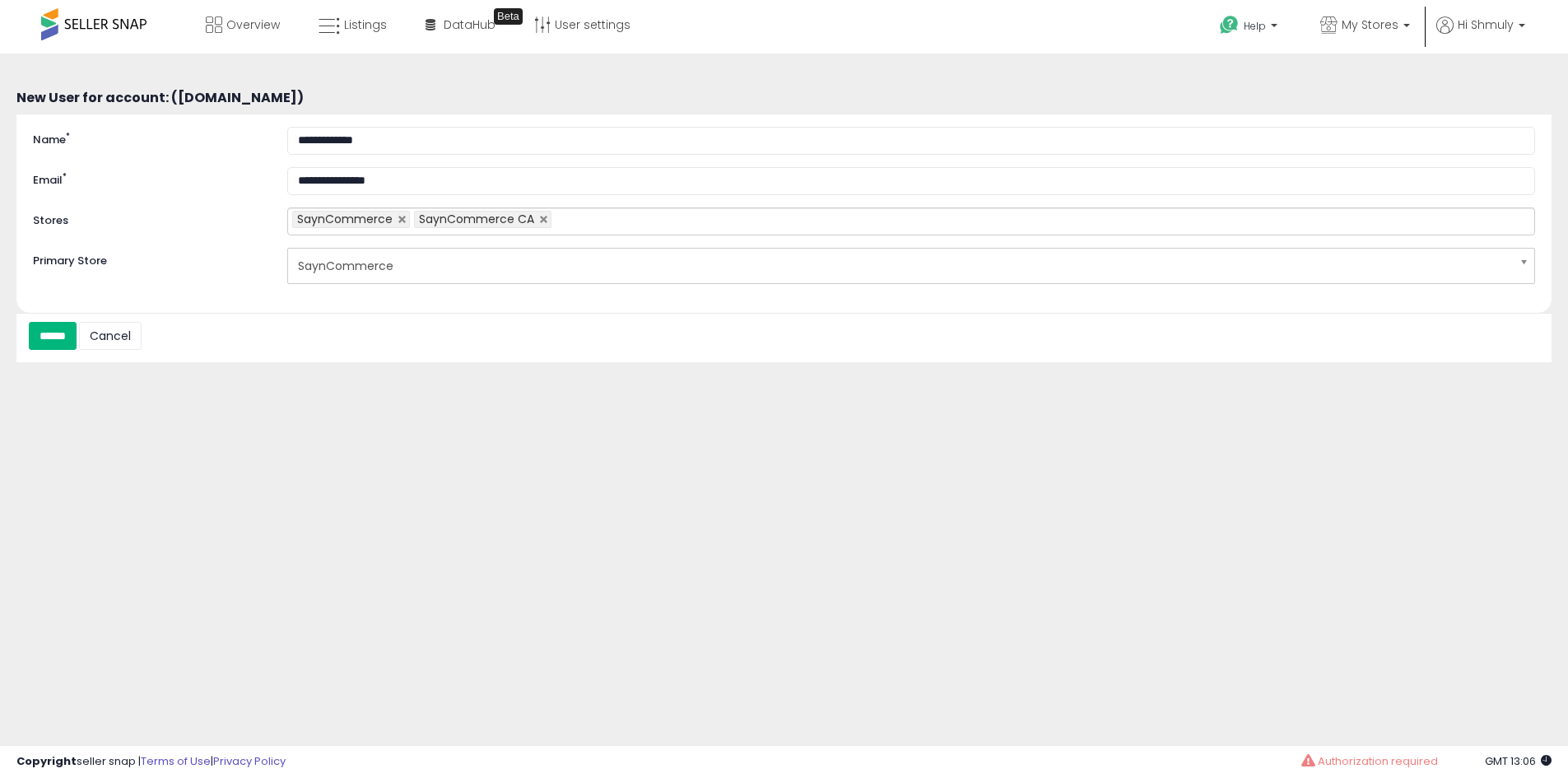
click at [77, 337] on input "******" at bounding box center [52, 336] width 47 height 28
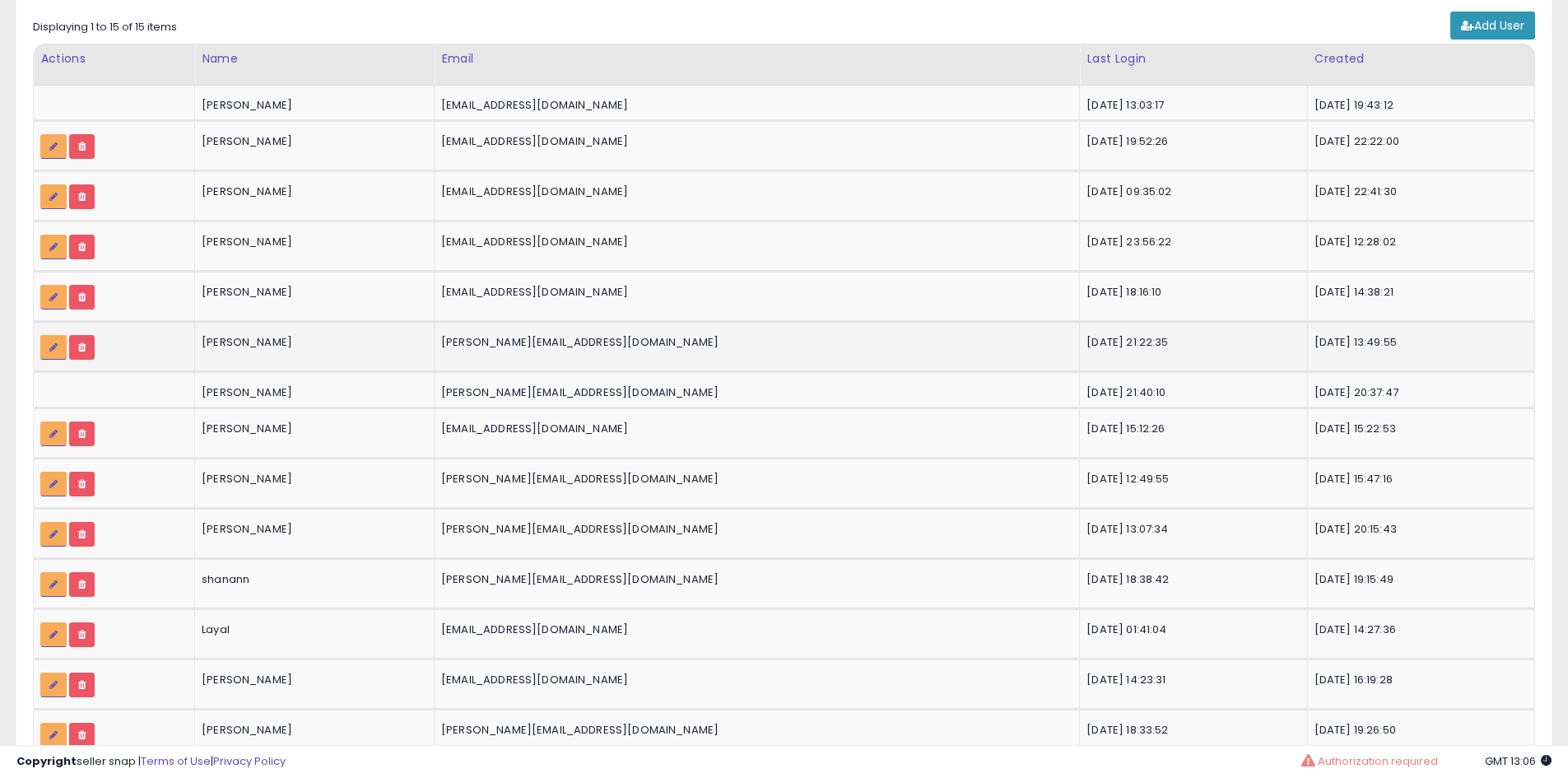
scroll to position [280, 0]
